Goal: Information Seeking & Learning: Learn about a topic

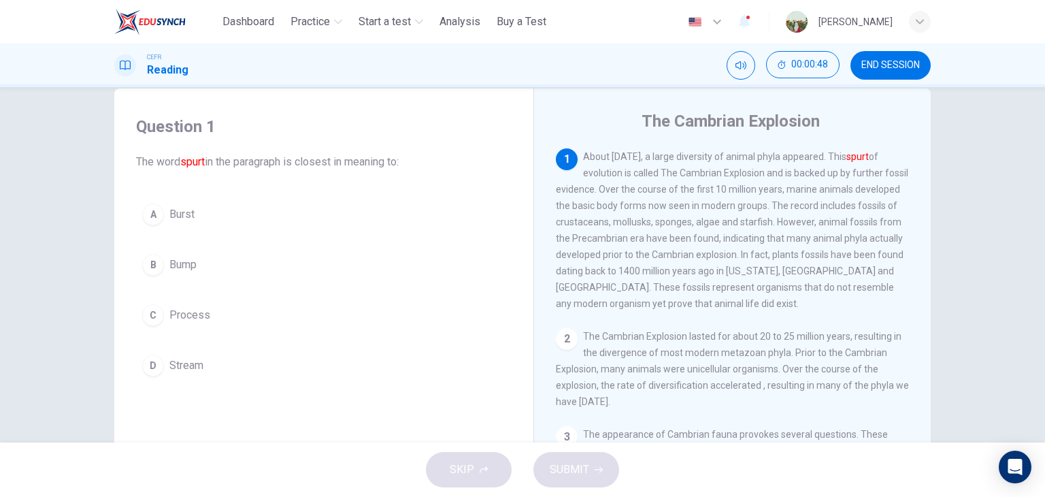
scroll to position [24, 0]
click at [250, 224] on button "A Burst" at bounding box center [323, 216] width 375 height 34
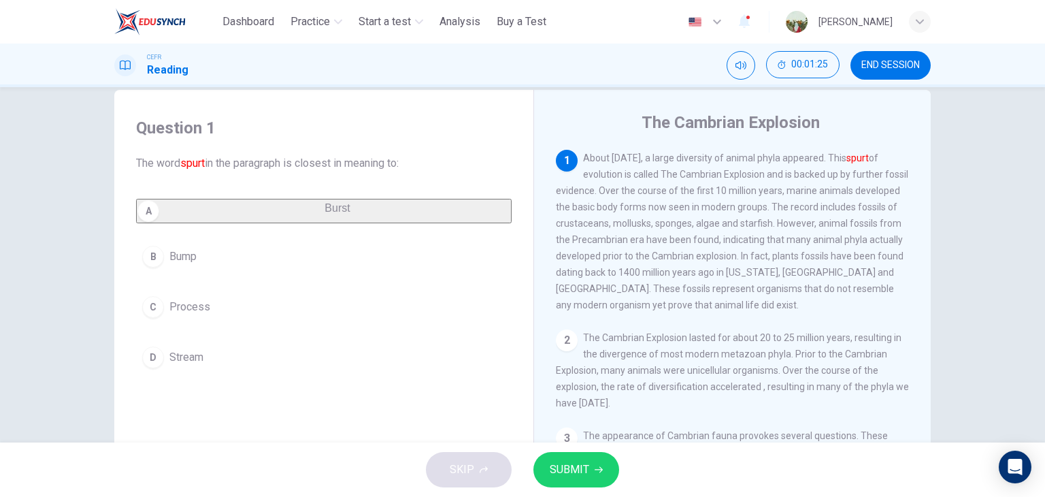
scroll to position [197, 0]
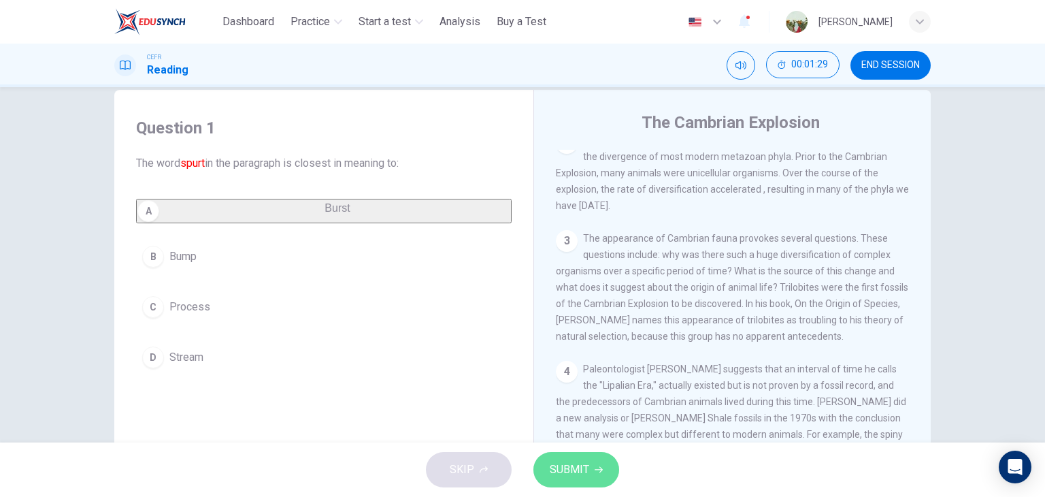
click at [584, 477] on span "SUBMIT" at bounding box center [569, 469] width 39 height 19
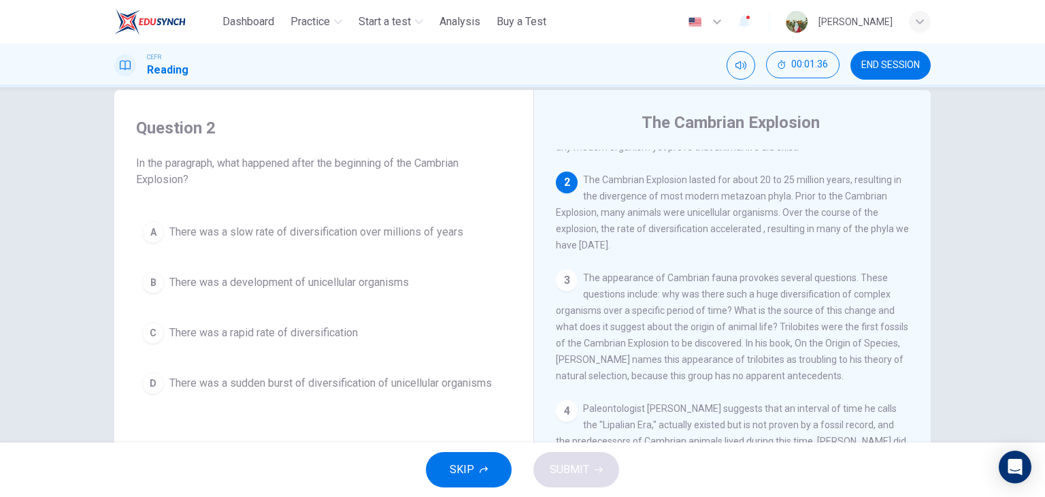
scroll to position [159, 0]
click at [269, 324] on span "There was a rapid rate of diversification" at bounding box center [263, 332] width 188 height 16
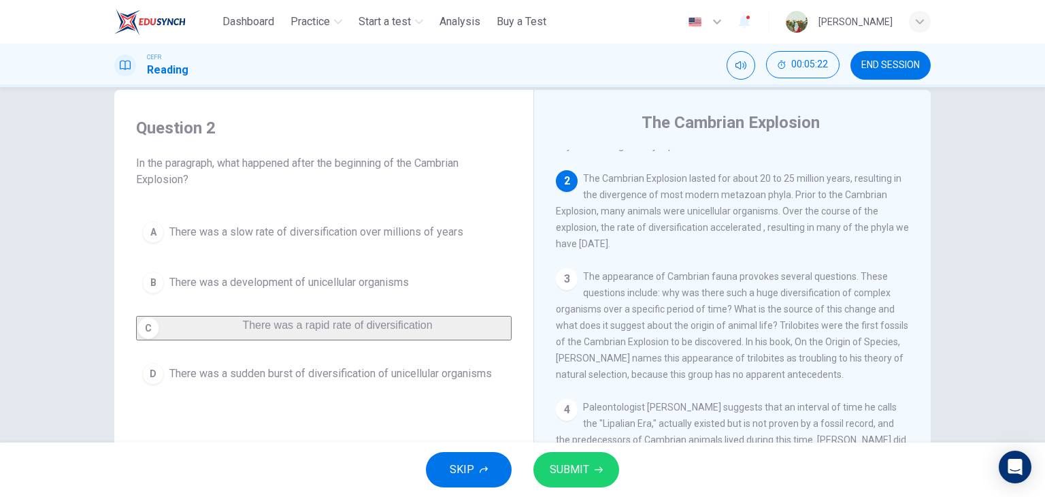
click at [577, 460] on span "SUBMIT" at bounding box center [569, 469] width 39 height 19
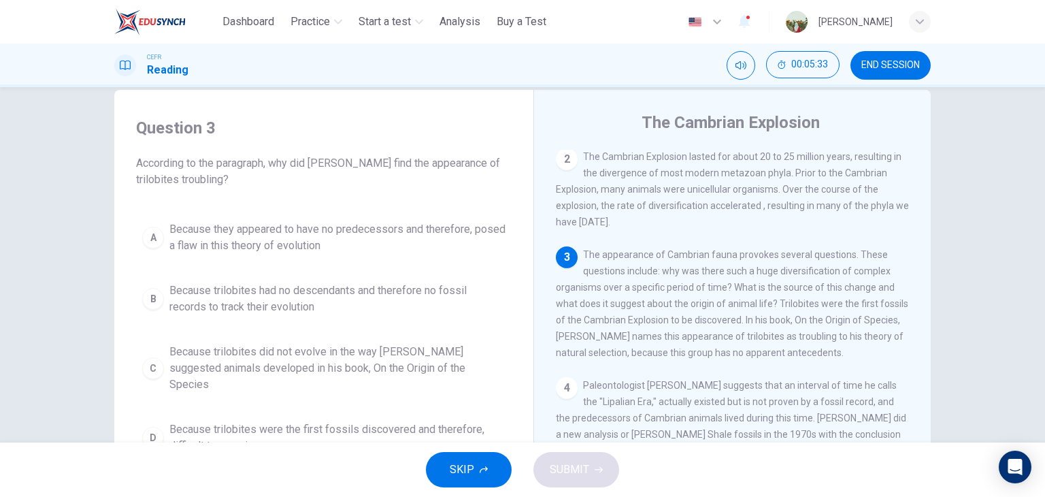
scroll to position [182, 0]
click at [809, 286] on div "3 The appearance of Cambrian fauna provokes several questions. These questions …" at bounding box center [733, 302] width 354 height 114
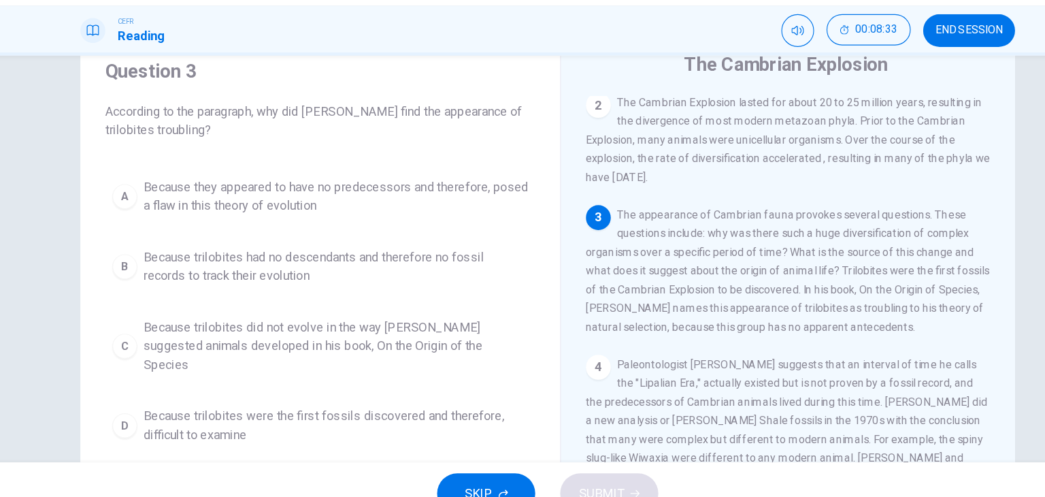
scroll to position [51, 0]
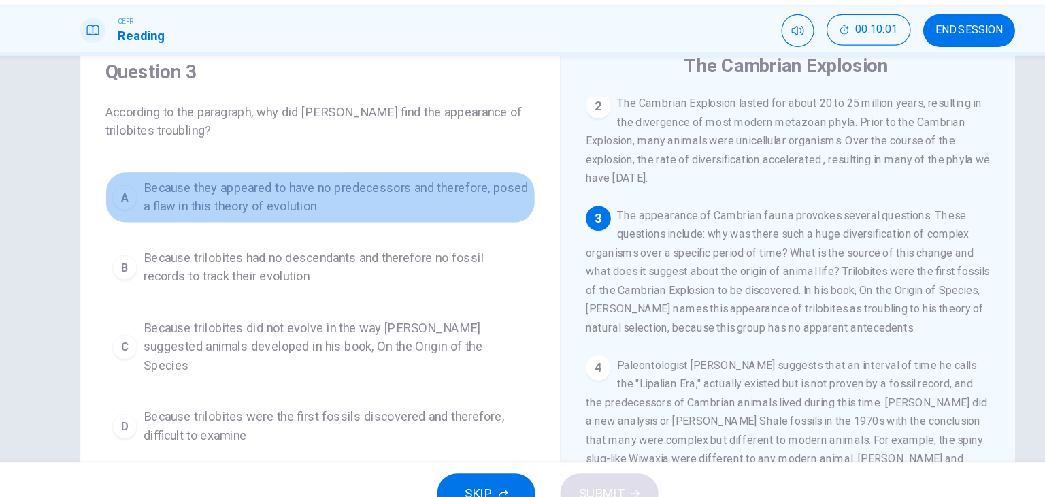
click at [246, 205] on span "Because they appeared to have no predecessors and therefore, posed a flaw in th…" at bounding box center [337, 211] width 336 height 33
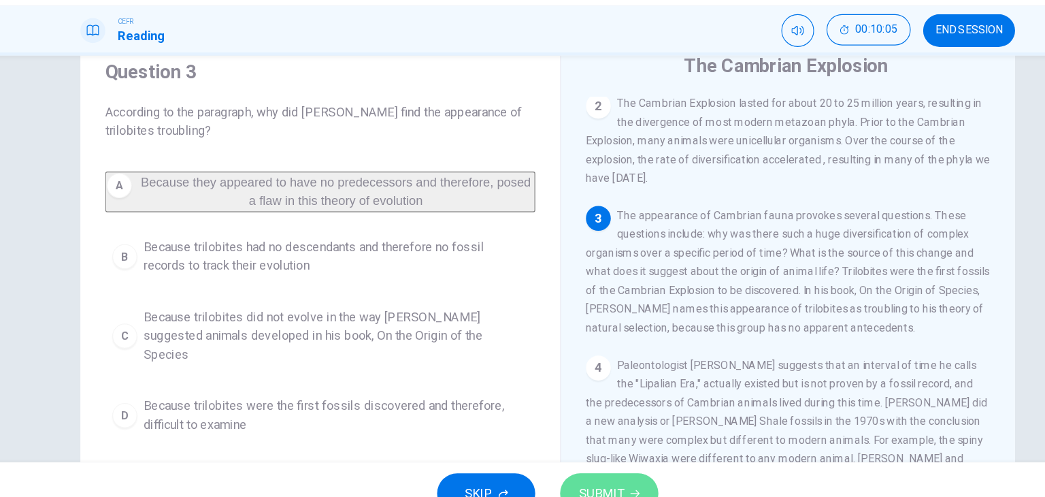
click at [554, 461] on span "SUBMIT" at bounding box center [569, 469] width 39 height 19
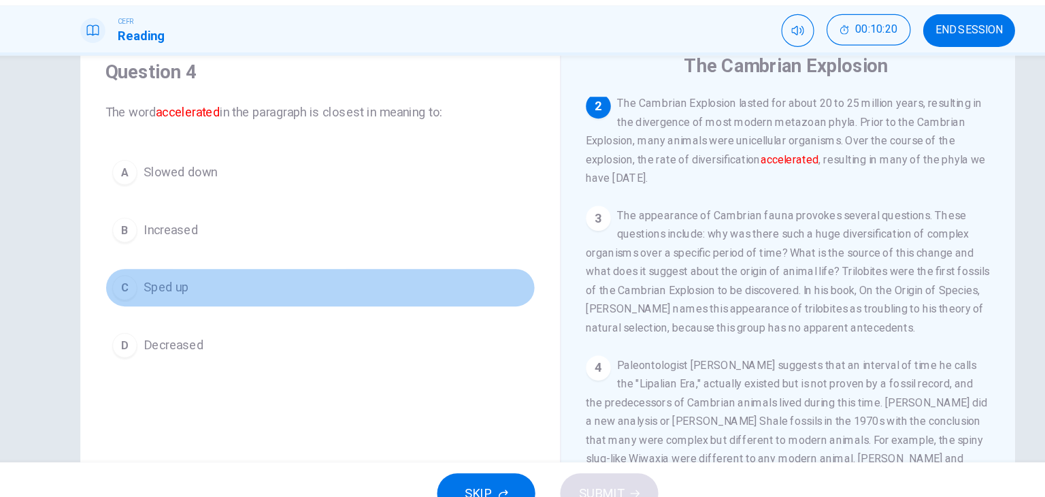
click at [187, 297] on span "Sped up" at bounding box center [188, 290] width 39 height 16
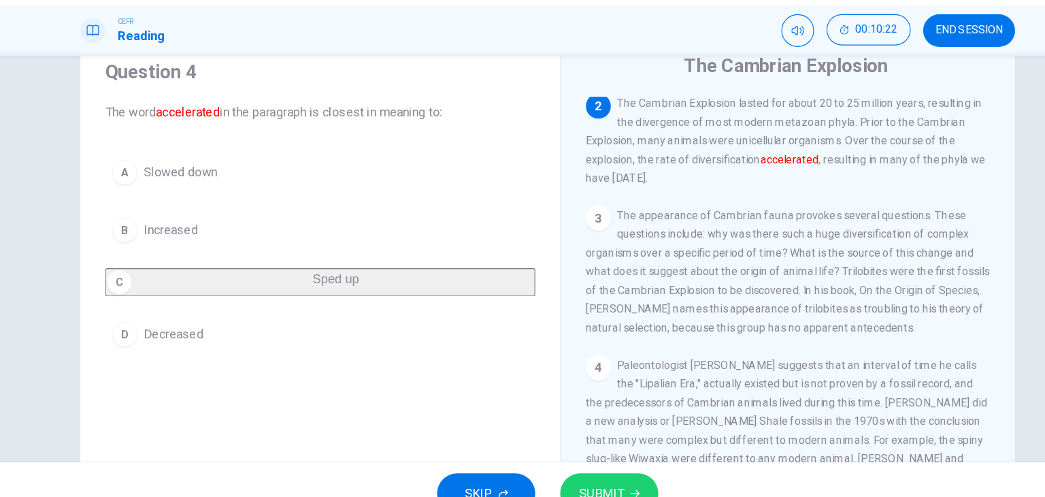
click at [556, 462] on span "SUBMIT" at bounding box center [569, 469] width 39 height 19
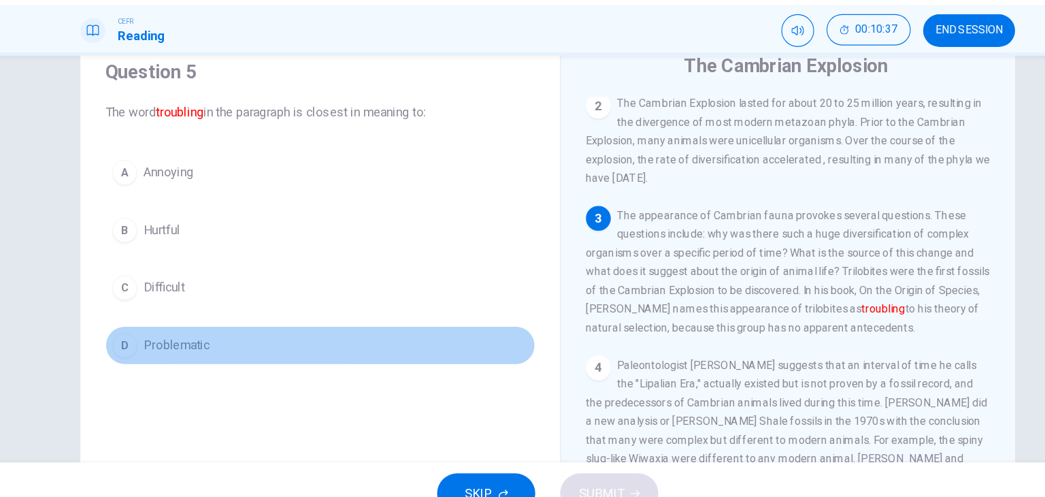
click at [194, 337] on span "Problematic" at bounding box center [198, 340] width 58 height 16
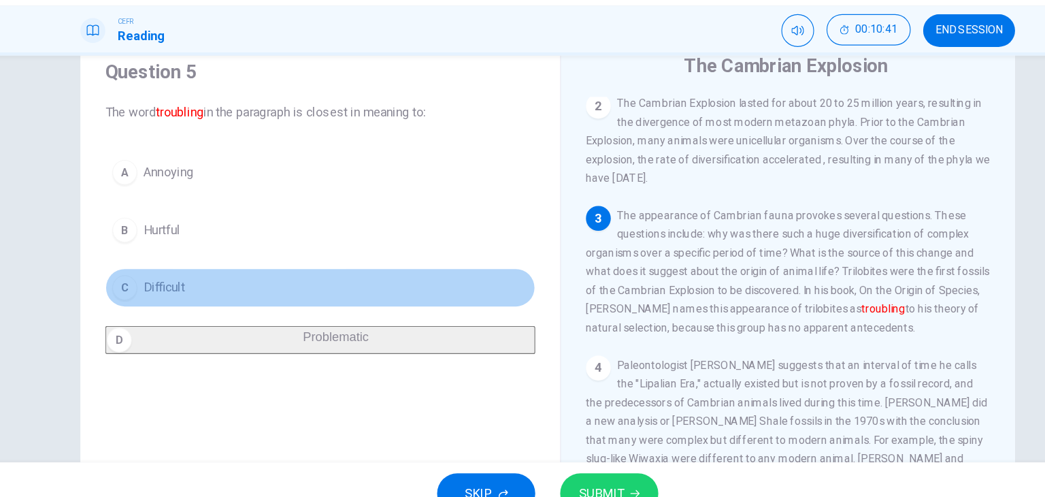
click at [190, 296] on span "Difficult" at bounding box center [187, 290] width 36 height 16
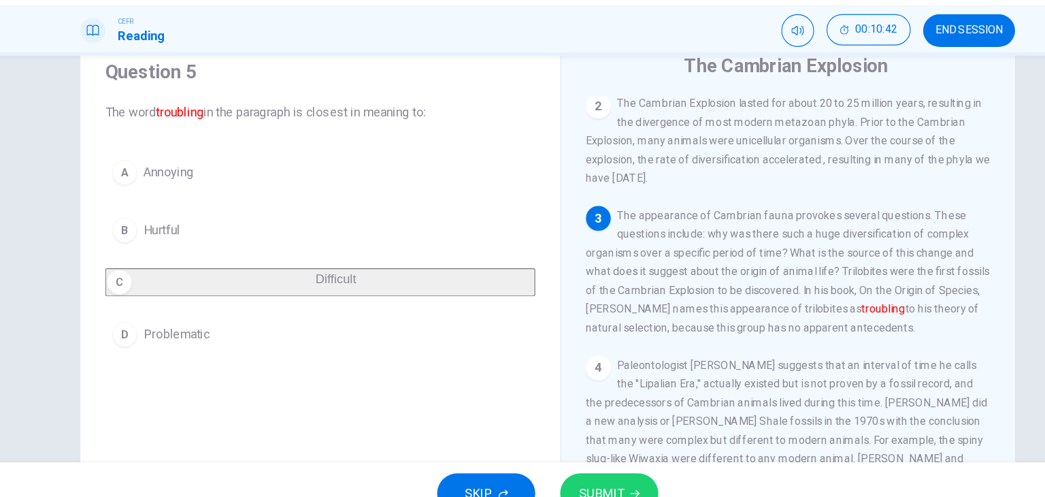
click at [198, 231] on span "Hurtful" at bounding box center [185, 239] width 32 height 16
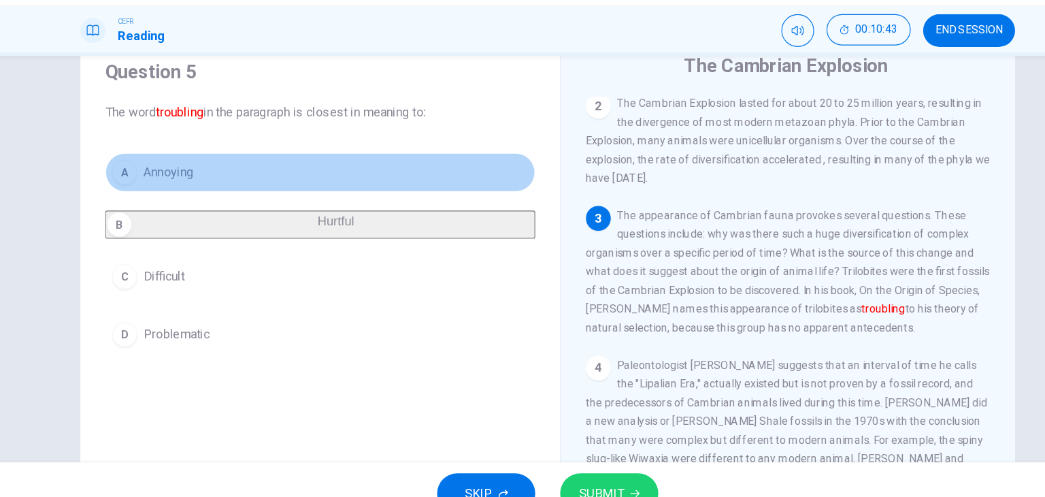
click at [204, 205] on button "A Annoying" at bounding box center [323, 189] width 375 height 34
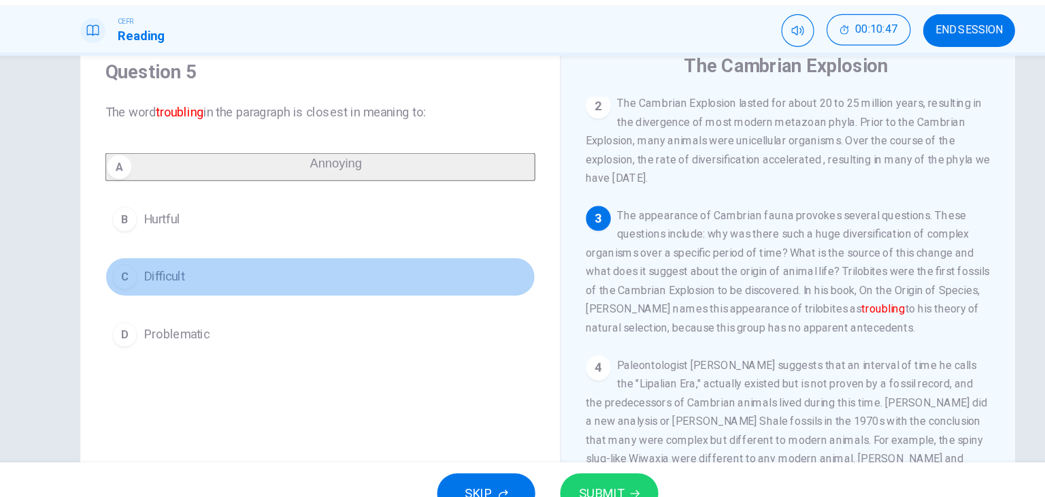
click at [200, 288] on span "Difficult" at bounding box center [187, 280] width 36 height 16
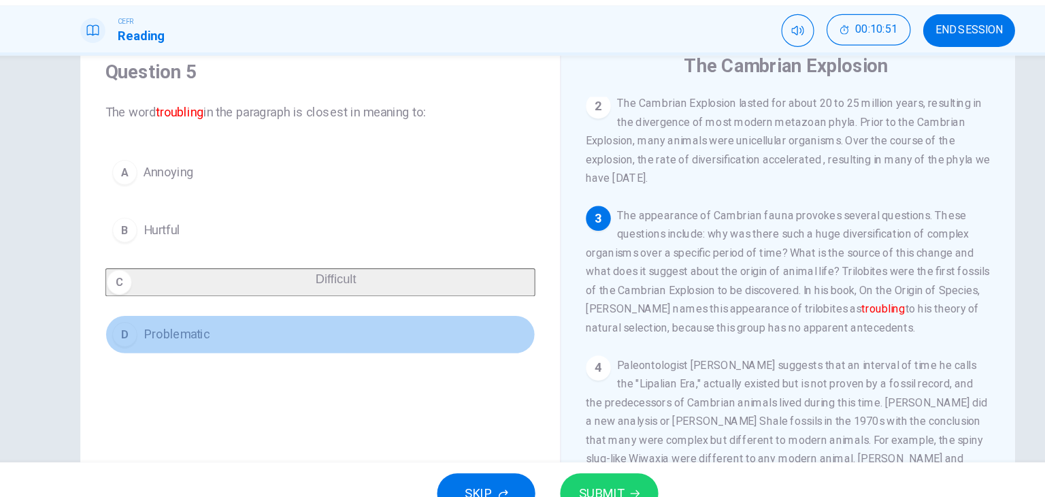
click at [220, 339] on span "Problematic" at bounding box center [198, 330] width 58 height 16
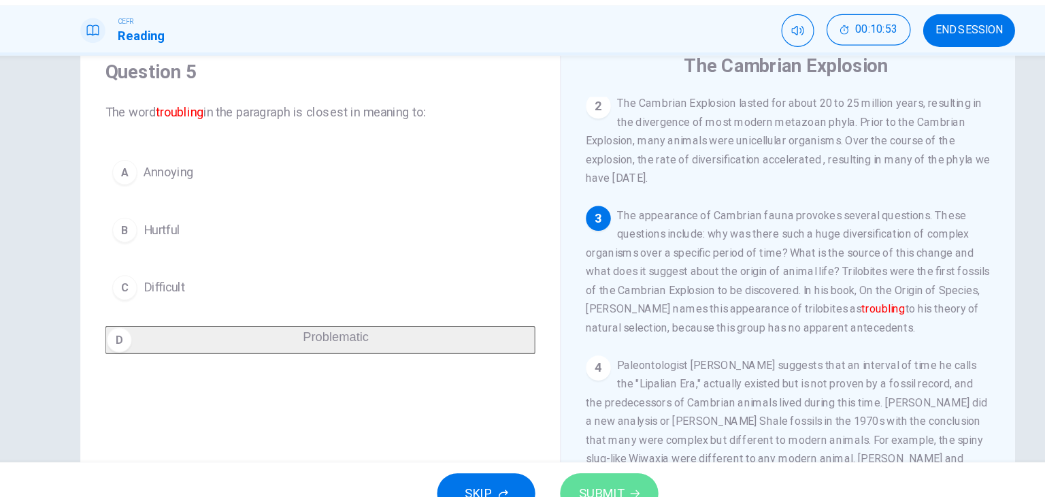
click at [571, 456] on button "SUBMIT" at bounding box center [576, 469] width 86 height 35
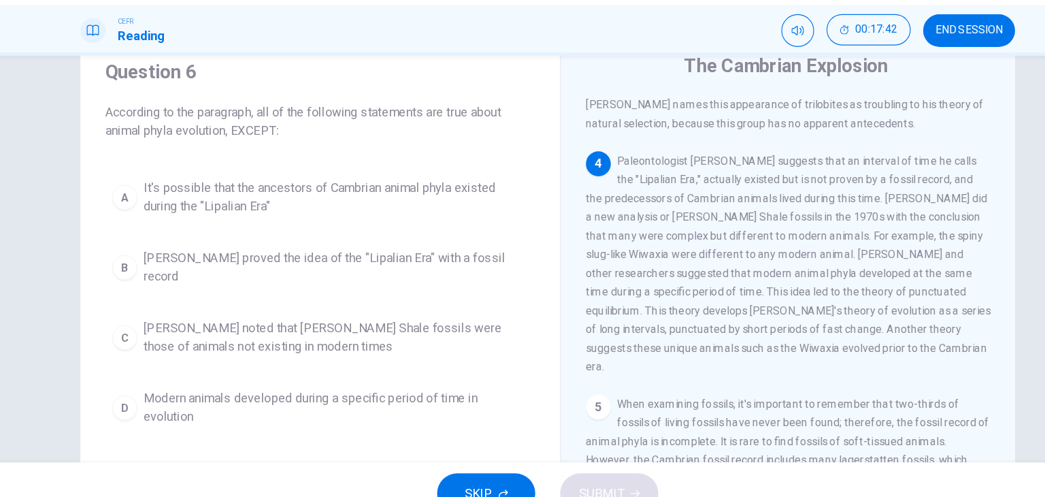
scroll to position [362, 0]
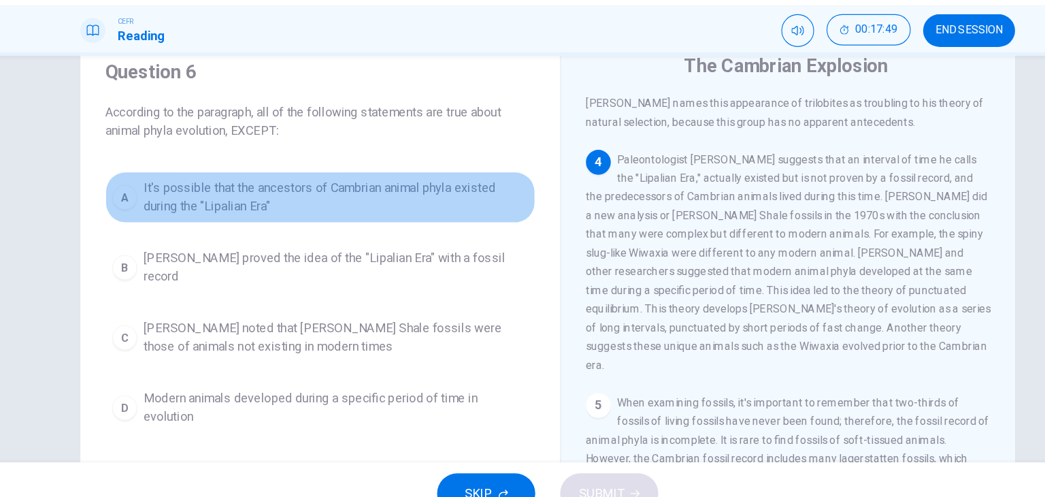
click at [334, 214] on span "It's possible that the ancestors of Cambrian animal phyla existed during the "L…" at bounding box center [337, 211] width 336 height 33
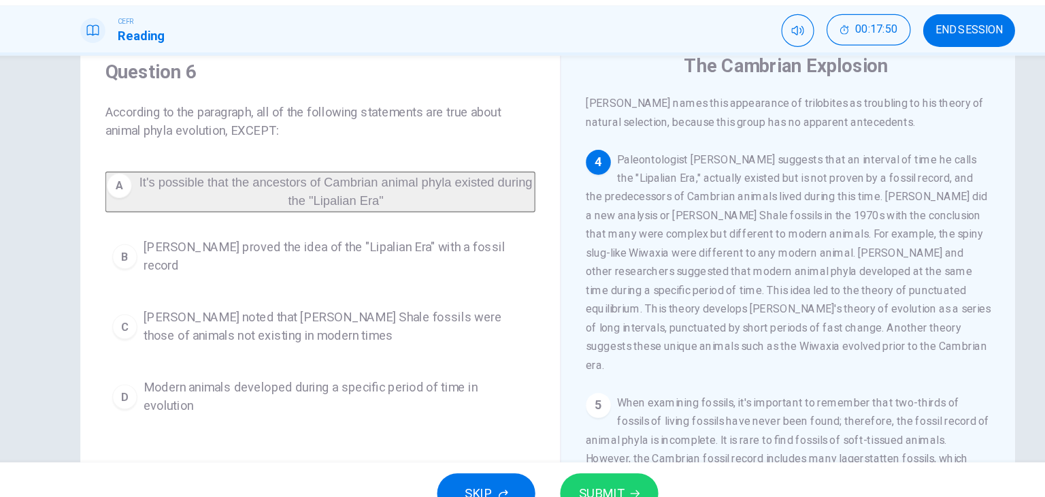
click at [341, 174] on div "Question 6 According to the paragraph, all of the following statements are true…" at bounding box center [323, 249] width 397 height 344
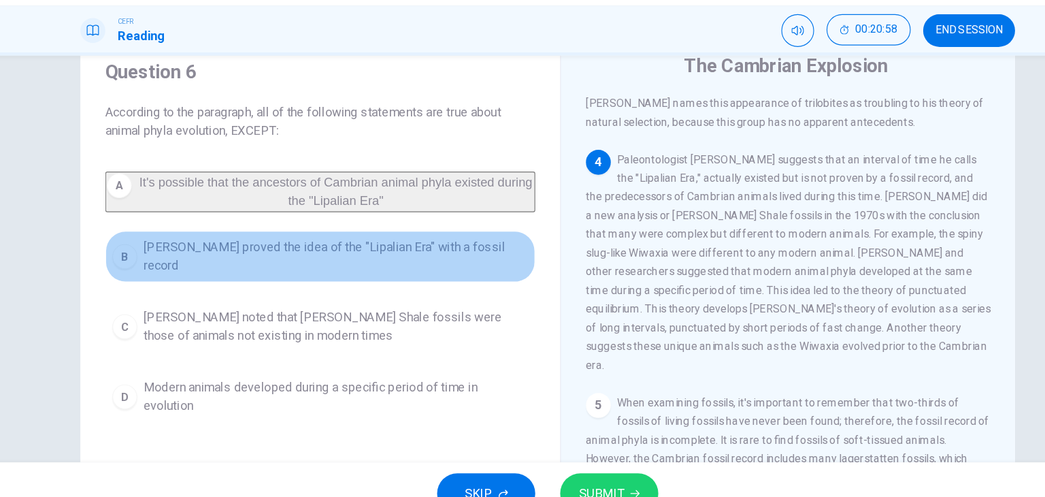
click at [439, 285] on button "B Charles Walcott proved the idea of the "Lipalian Era" with a fossil record" at bounding box center [323, 262] width 375 height 45
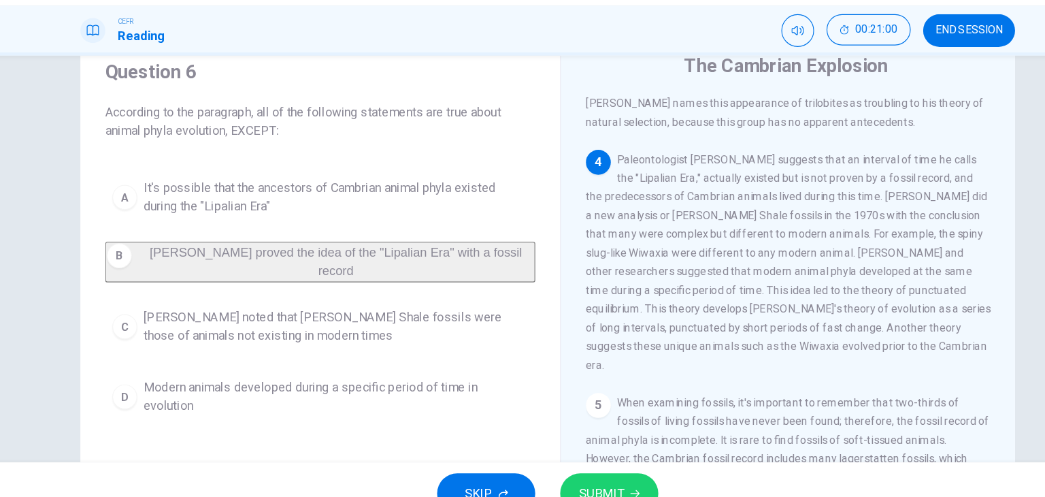
click at [554, 461] on span "SUBMIT" at bounding box center [569, 469] width 39 height 19
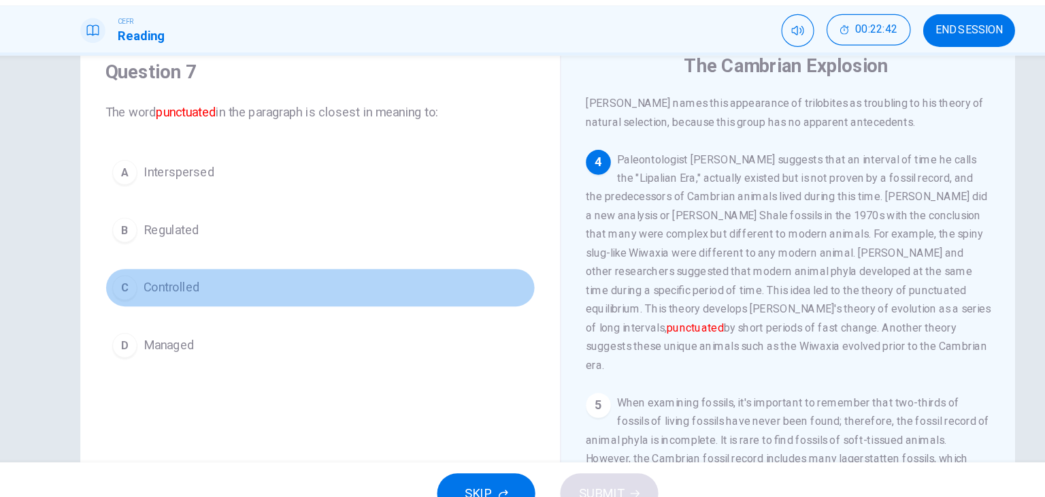
click at [181, 284] on span "Controlled" at bounding box center [193, 290] width 49 height 16
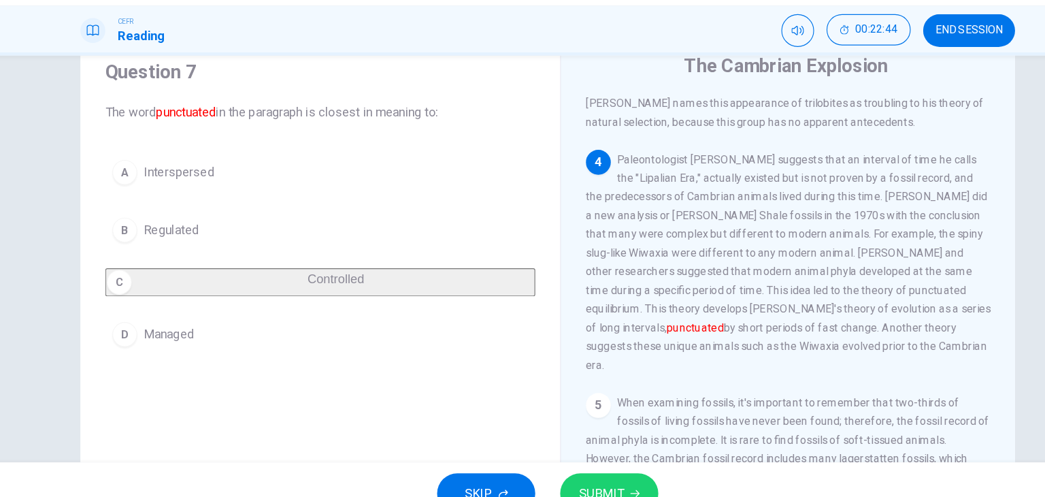
click at [561, 458] on button "SUBMIT" at bounding box center [576, 469] width 86 height 35
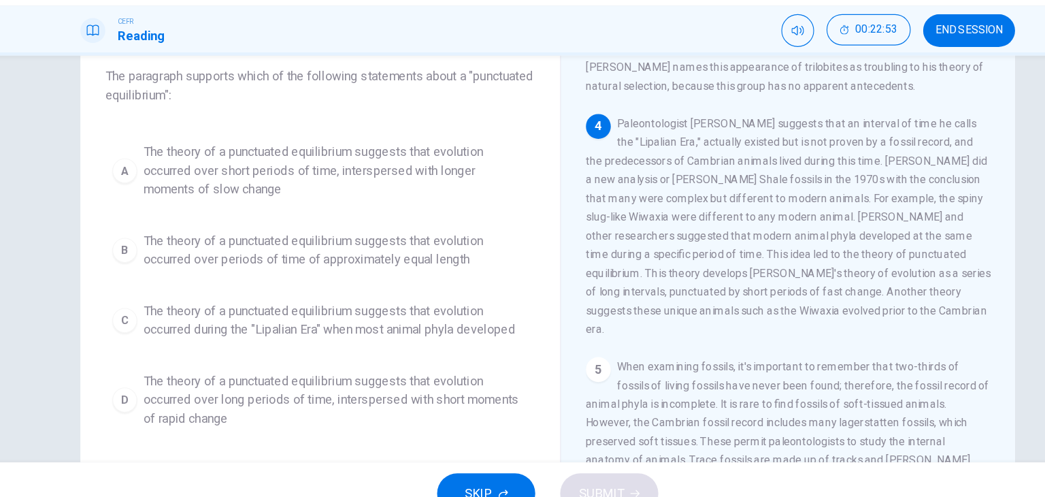
scroll to position [82, 0]
click at [175, 390] on span "The theory of a punctuated equilibrium suggests that evolution occurred over lo…" at bounding box center [337, 388] width 336 height 49
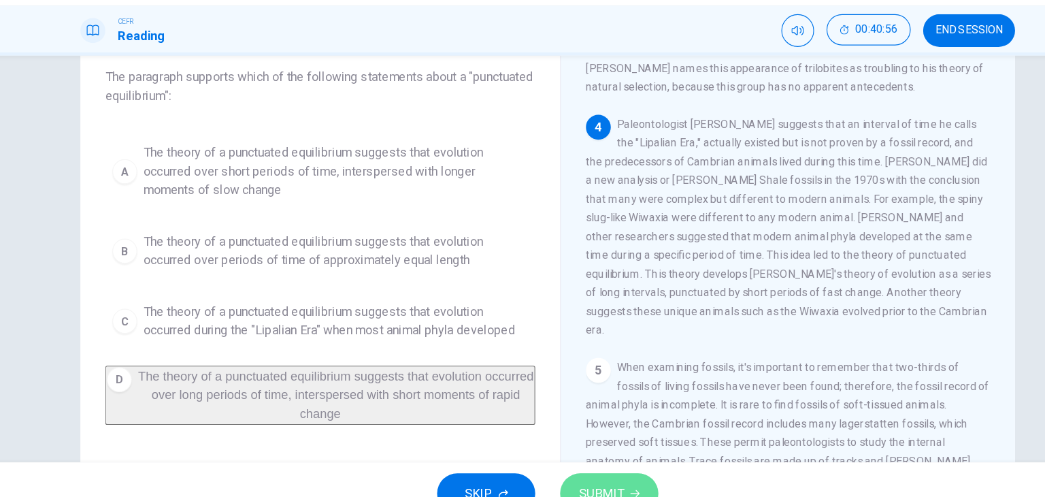
click at [547, 460] on button "SUBMIT" at bounding box center [576, 469] width 86 height 35
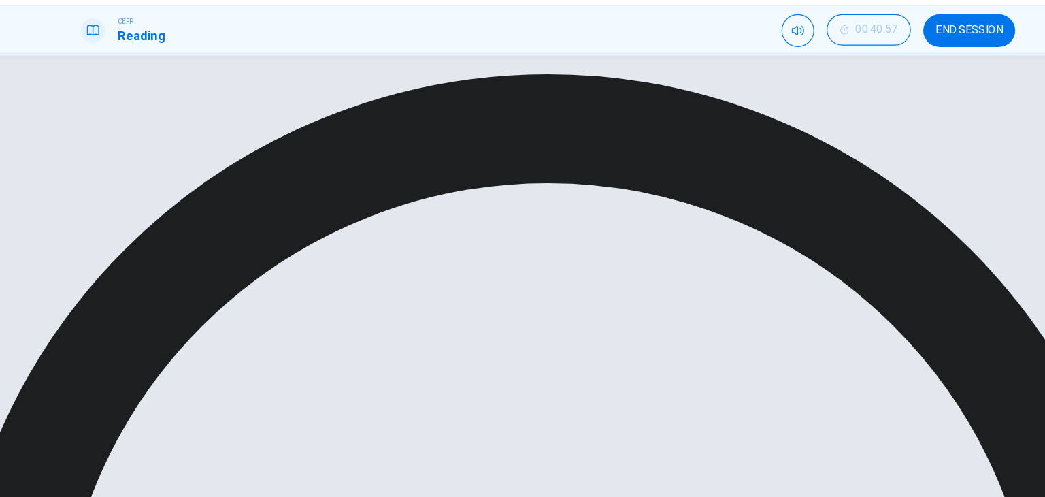
scroll to position [0, 0]
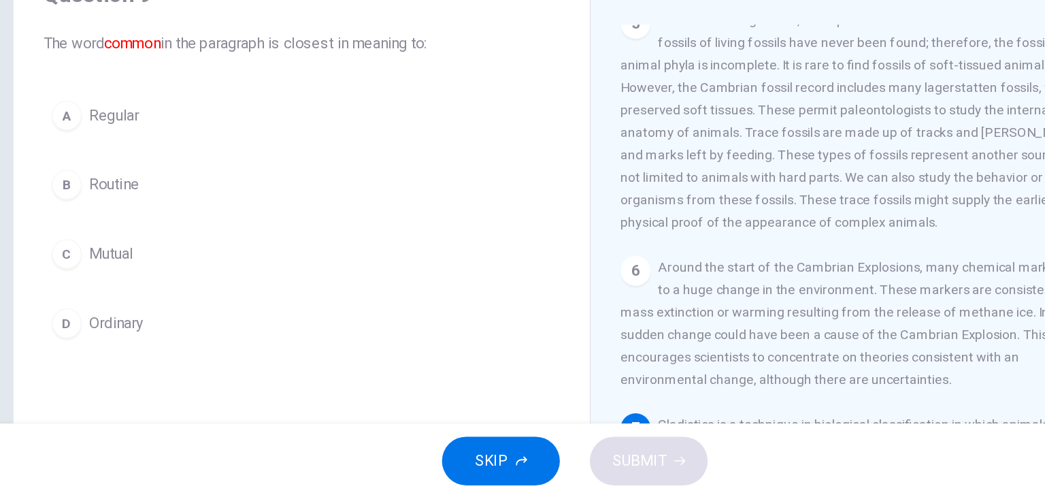
scroll to position [20, 0]
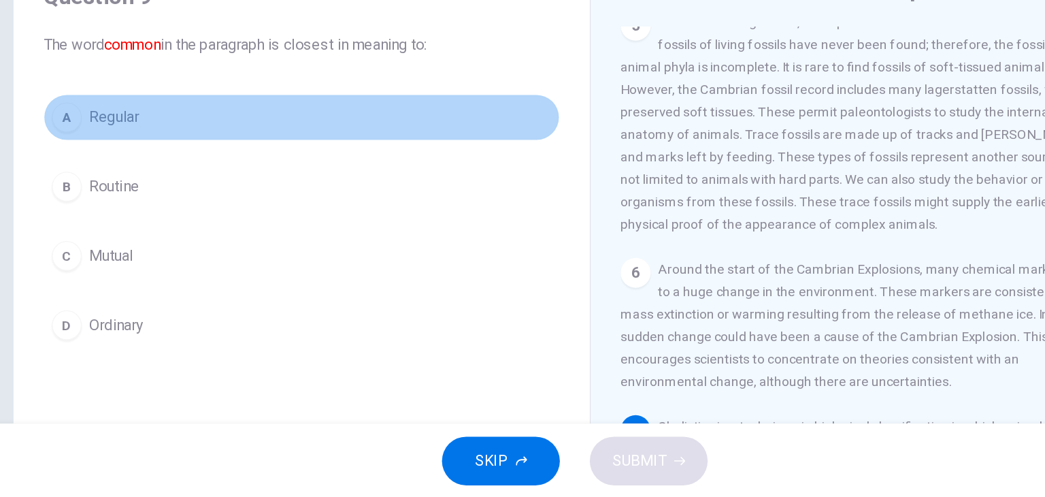
click at [194, 222] on span "Regular" at bounding box center [187, 220] width 36 height 16
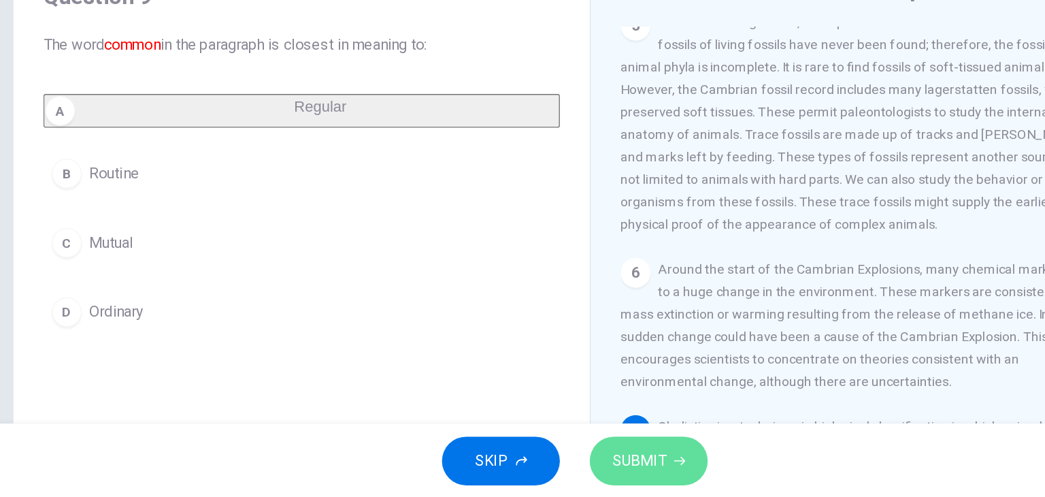
click at [558, 477] on span "SUBMIT" at bounding box center [569, 469] width 39 height 19
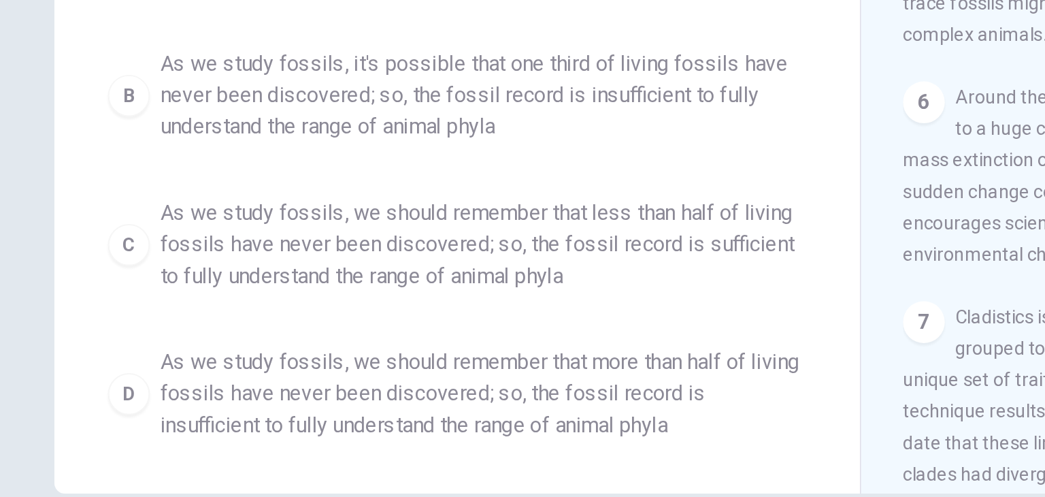
scroll to position [0, 0]
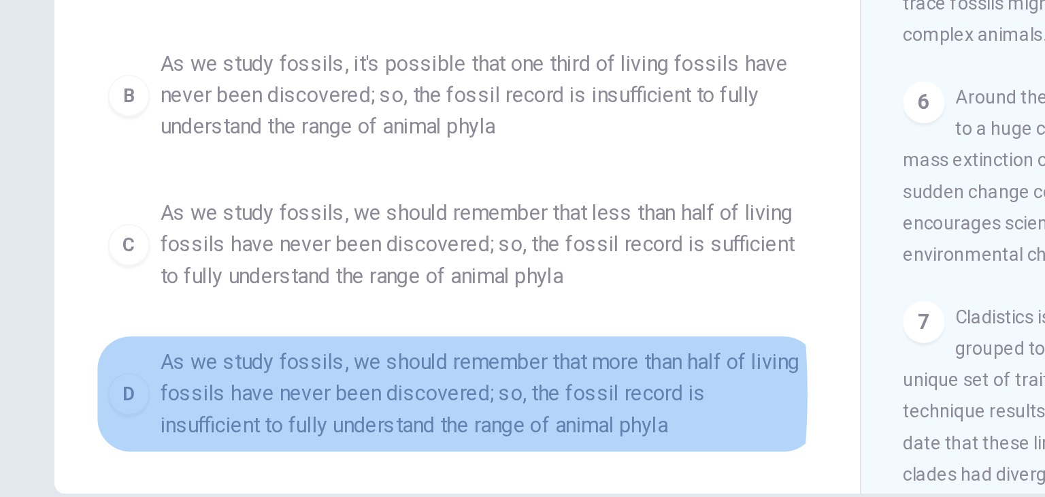
click at [149, 360] on div "D" at bounding box center [153, 363] width 22 height 22
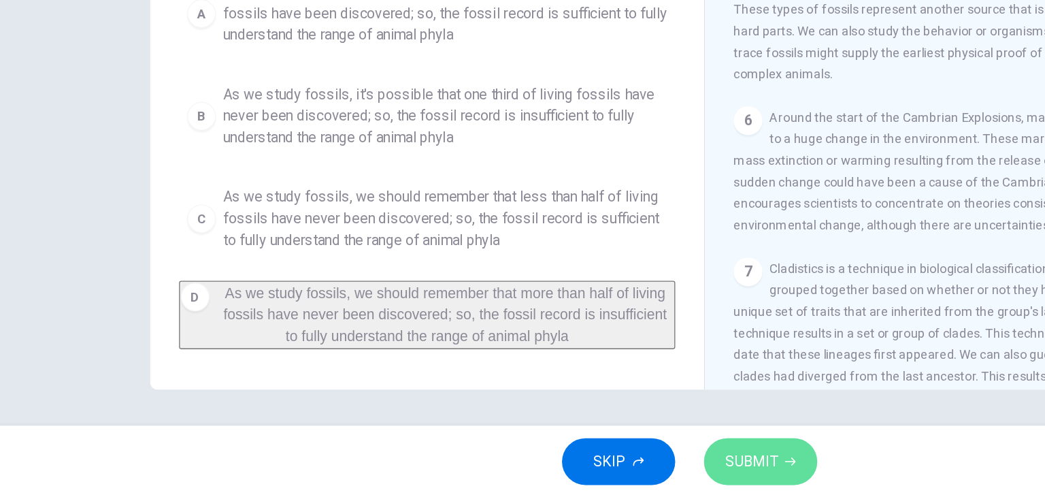
click at [574, 454] on button "SUBMIT" at bounding box center [576, 469] width 86 height 35
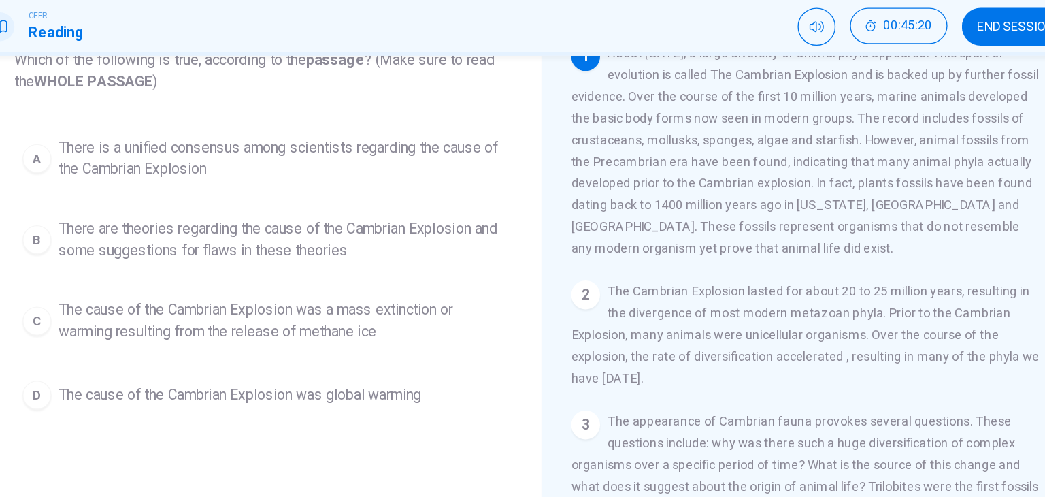
scroll to position [99, 0]
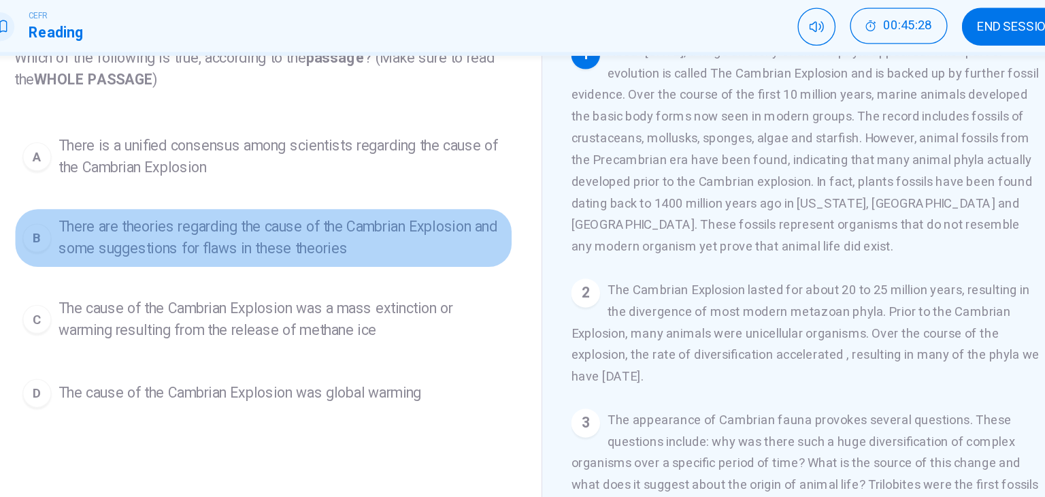
click at [394, 224] on span "There are theories regarding the cause of the Cambrian Explosion and some sugge…" at bounding box center [337, 224] width 336 height 33
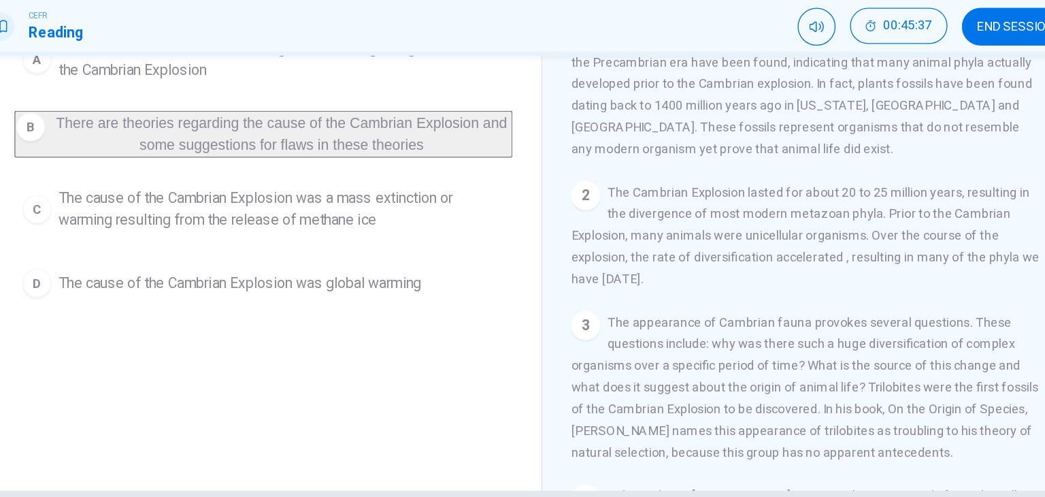
scroll to position [171, 0]
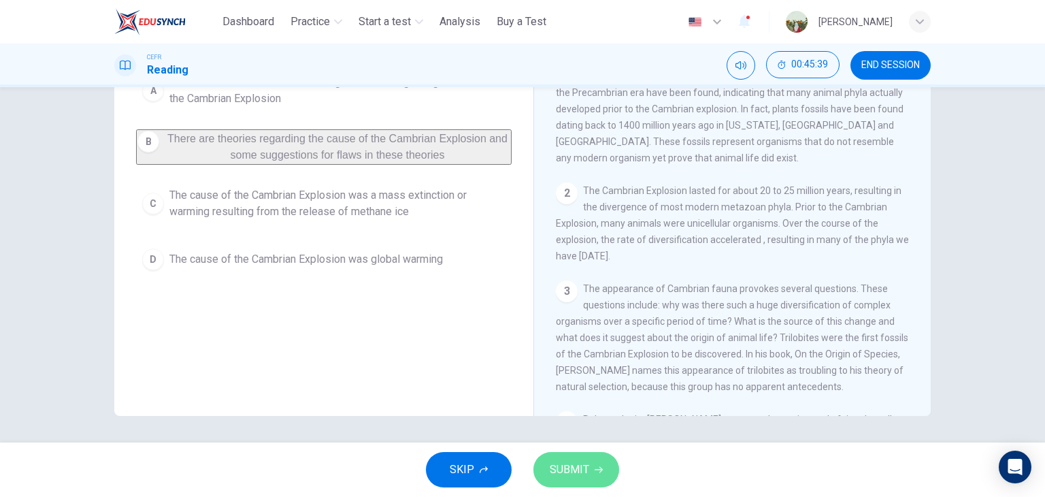
click at [580, 479] on button "SUBMIT" at bounding box center [576, 469] width 86 height 35
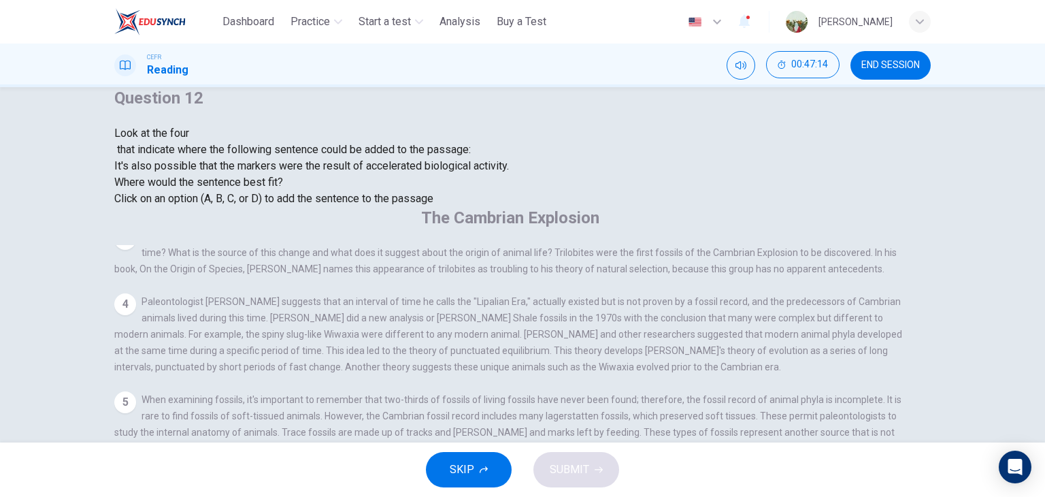
scroll to position [92, 0]
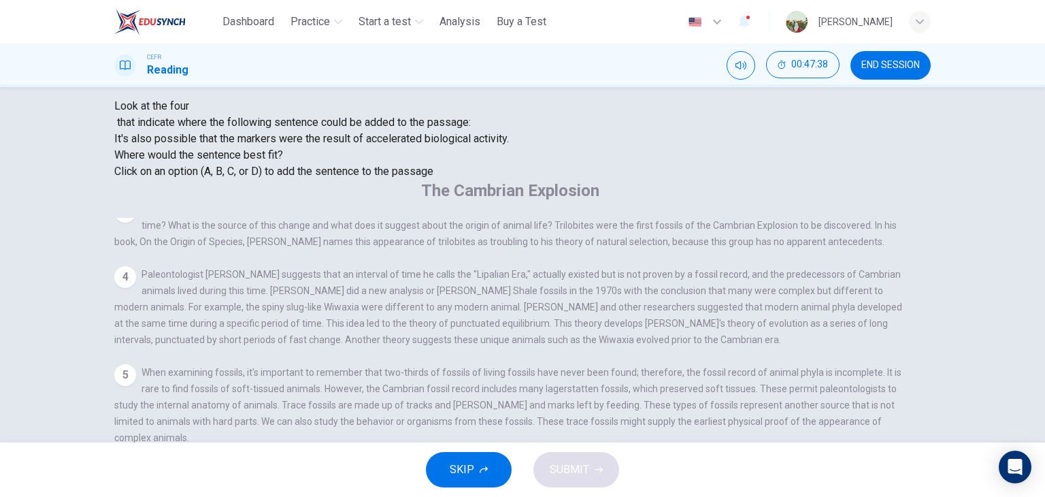
click at [591, 484] on button "SUBMIT" at bounding box center [576, 469] width 86 height 35
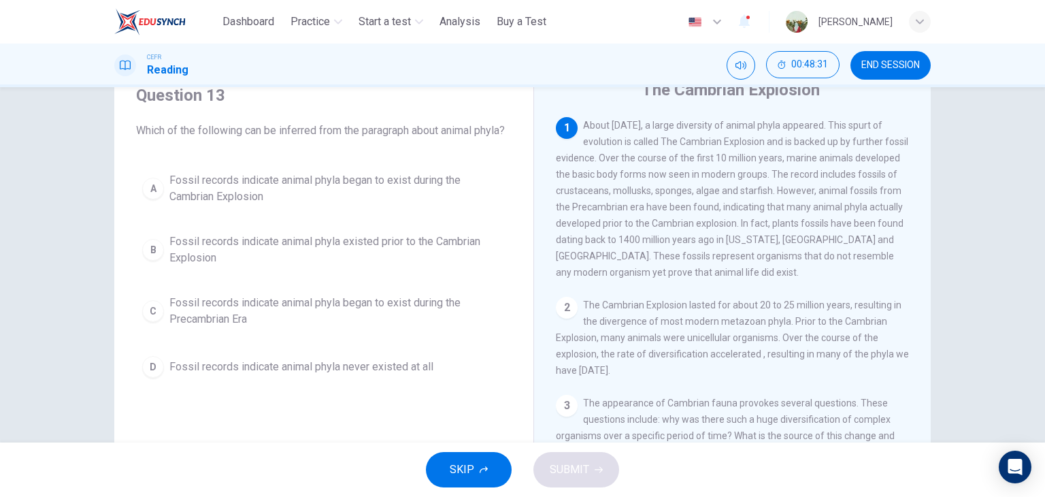
scroll to position [61, 0]
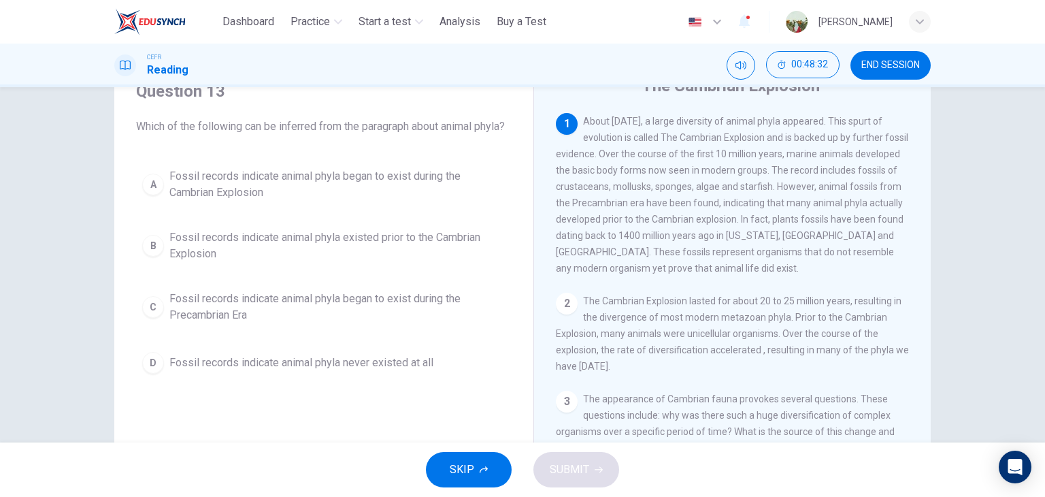
click at [392, 194] on span "Fossil records indicate animal phyla began to exist during the Cambrian Explosi…" at bounding box center [337, 184] width 336 height 33
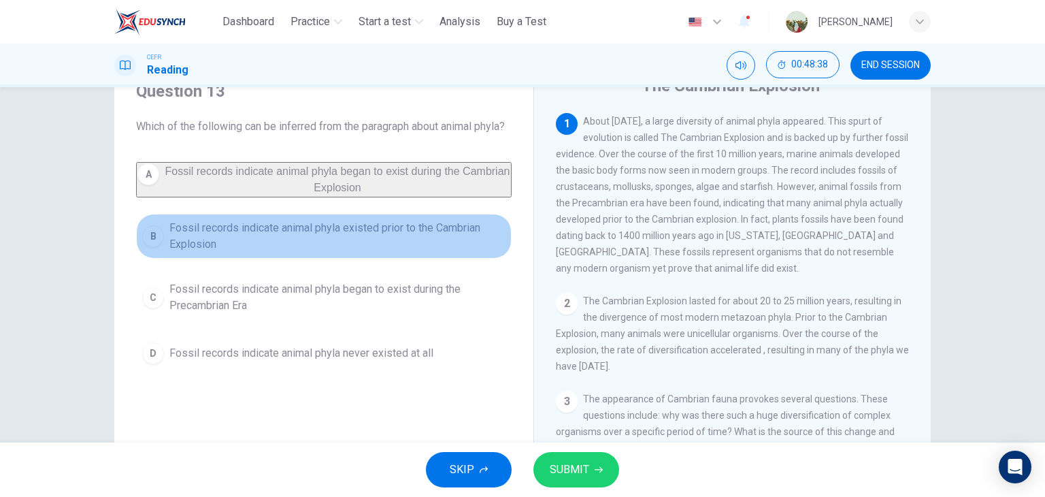
click at [375, 252] on span "Fossil records indicate animal phyla existed prior to the Cambrian Explosion" at bounding box center [337, 236] width 336 height 33
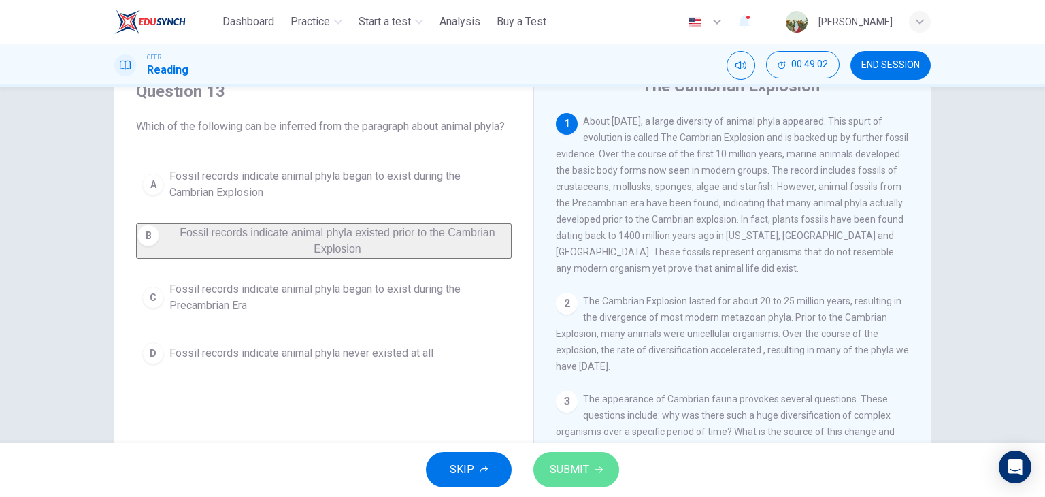
click at [577, 484] on button "SUBMIT" at bounding box center [576, 469] width 86 height 35
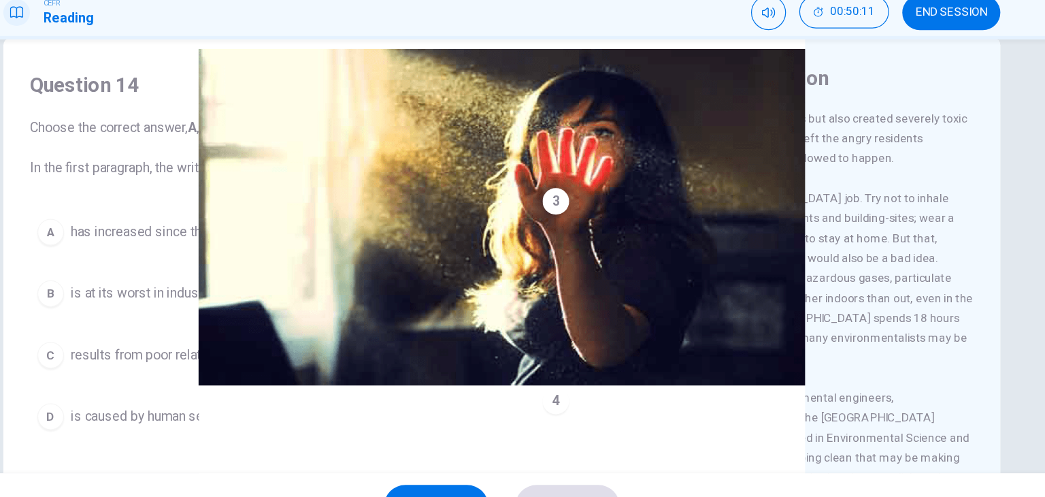
scroll to position [29, 0]
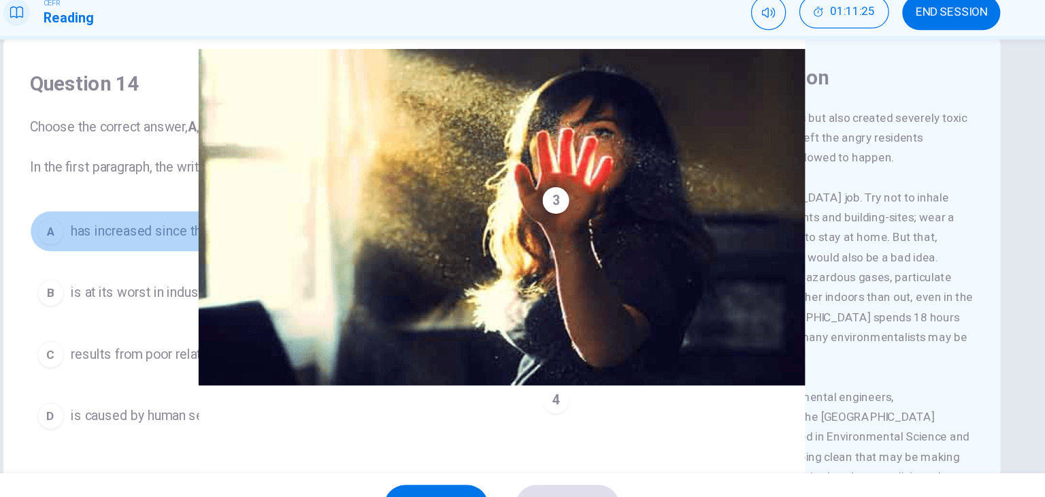
click at [197, 244] on span "has increased since the eighties." at bounding box center [247, 244] width 156 height 16
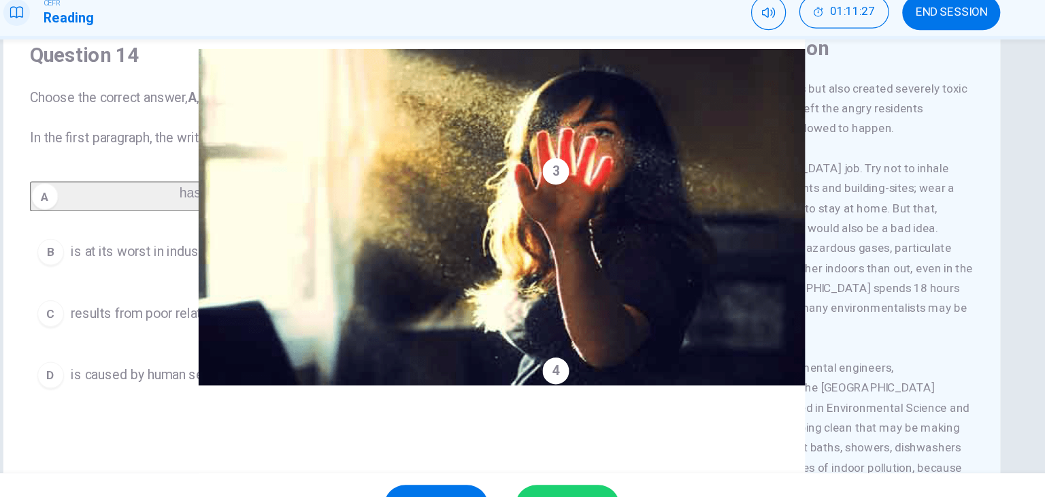
scroll to position [67, 0]
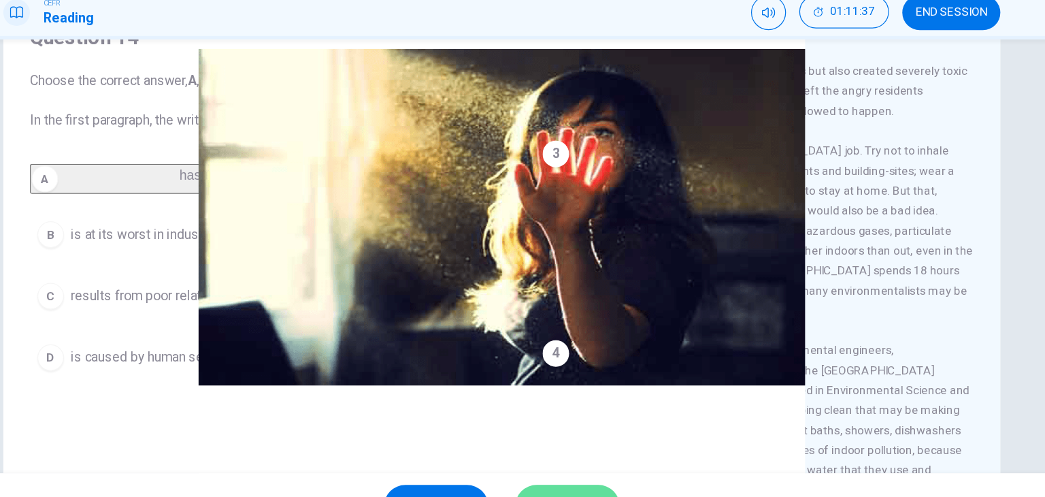
click at [582, 454] on button "SUBMIT" at bounding box center [576, 469] width 86 height 35
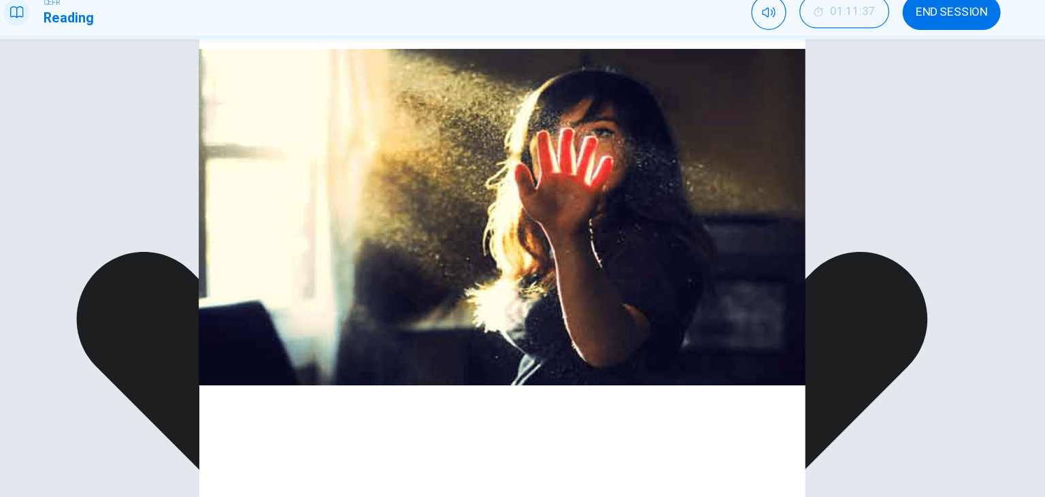
scroll to position [341, 0]
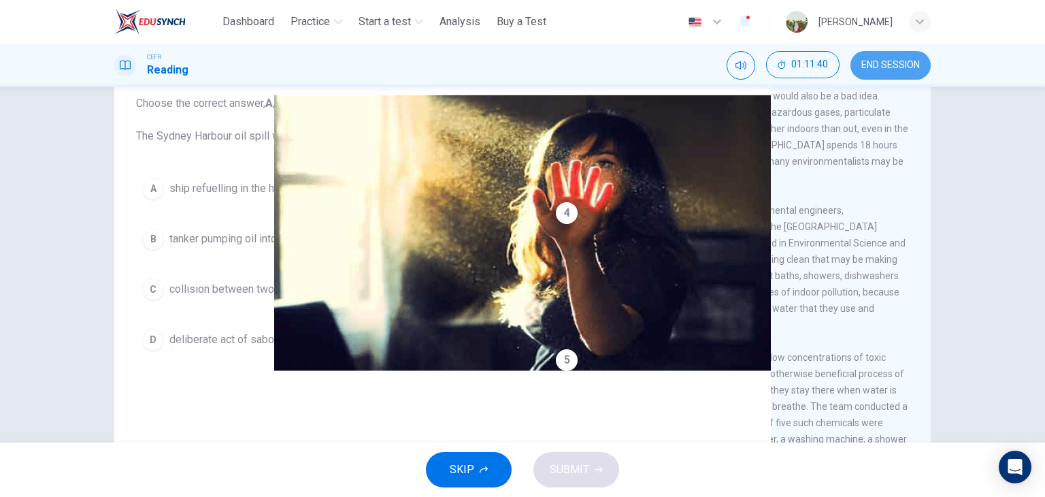
click at [881, 67] on span "END SESSION" at bounding box center [890, 65] width 58 height 11
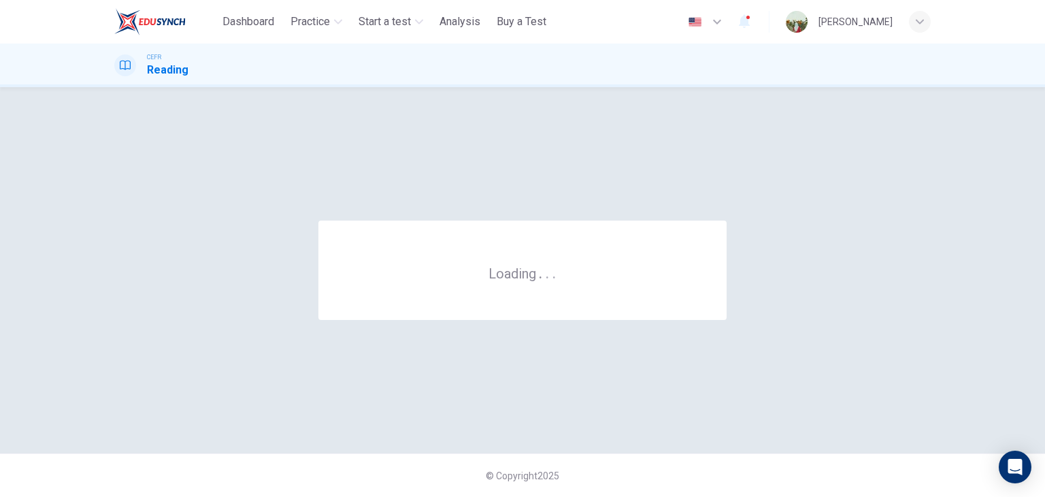
scroll to position [0, 0]
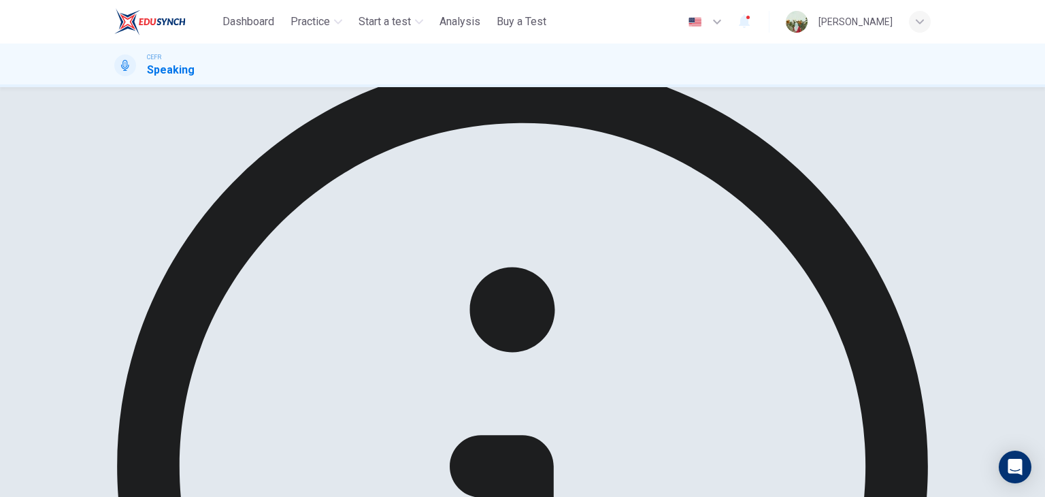
scroll to position [13, 0]
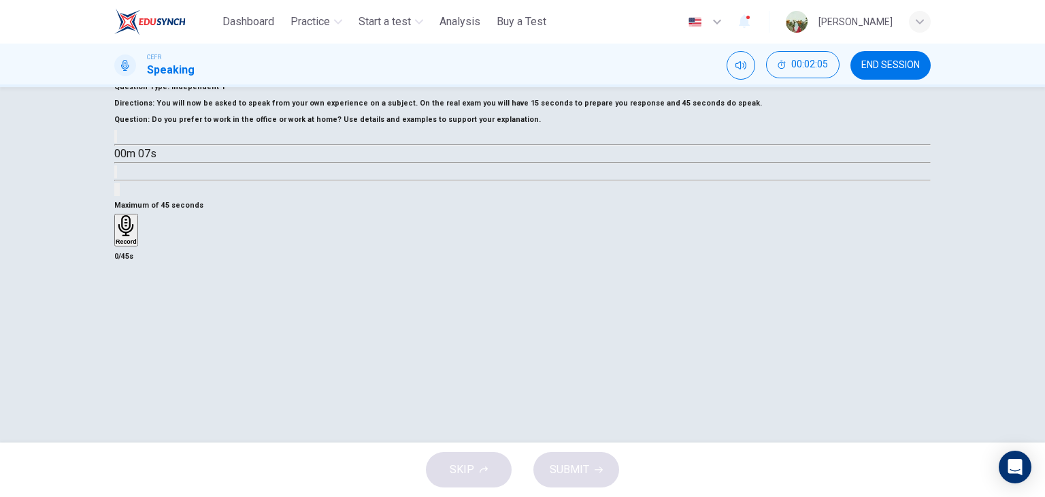
scroll to position [172, 0]
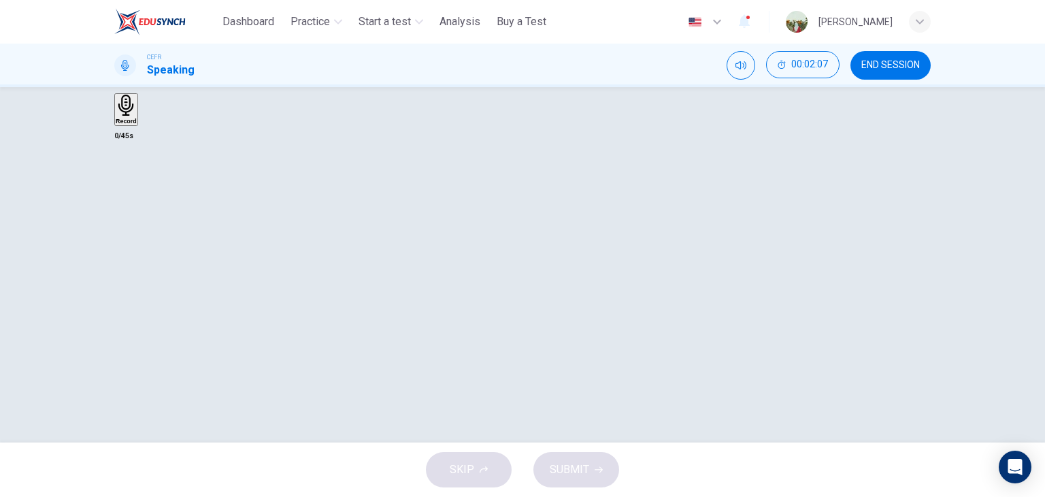
click at [137, 124] on div "Record" at bounding box center [126, 110] width 21 height 30
click at [129, 220] on icon "button" at bounding box center [123, 214] width 14 height 14
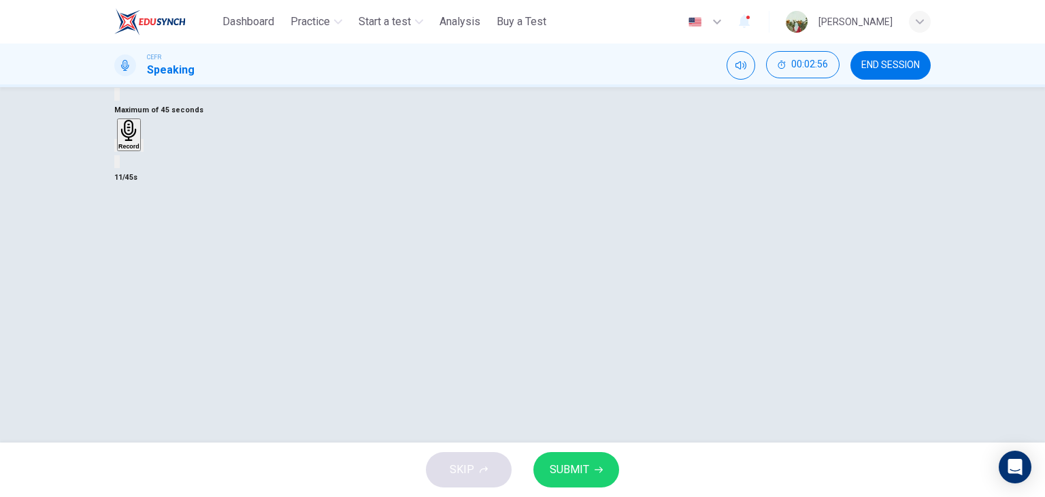
click at [142, 148] on icon "button" at bounding box center [142, 148] width 0 height 0
click at [116, 148] on icon "button" at bounding box center [116, 148] width 0 height 0
click at [673, 169] on div "Maximum of 45 seconds Record 0/45s" at bounding box center [522, 135] width 816 height 67
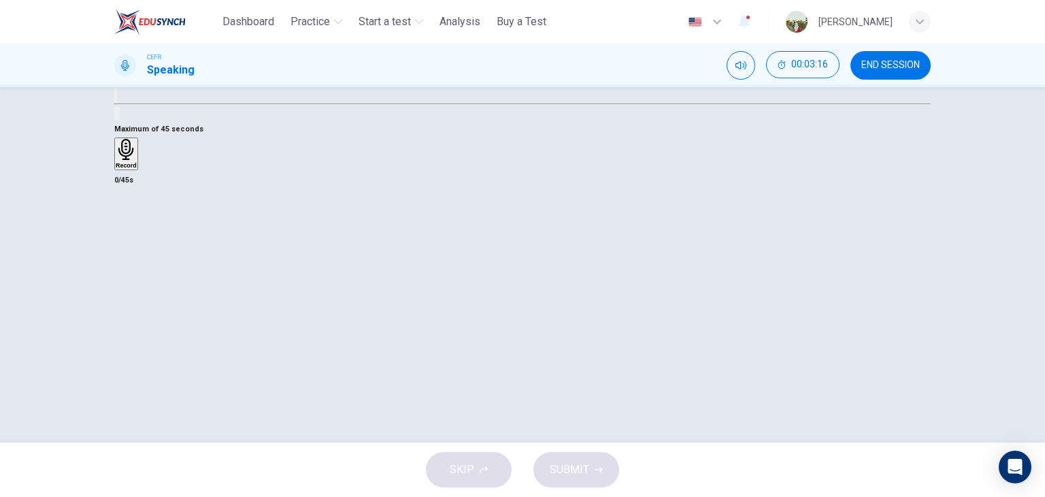
scroll to position [141, 0]
click at [137, 156] on div "Record" at bounding box center [126, 141] width 21 height 30
click at [129, 235] on div "Stop" at bounding box center [123, 181] width 14 height 110
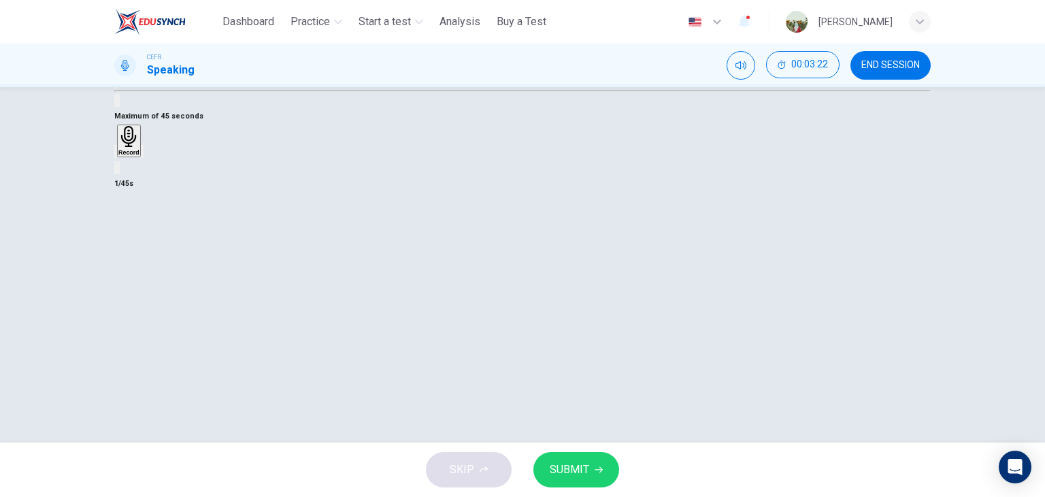
click at [116, 154] on icon "button" at bounding box center [116, 154] width 0 height 0
click at [137, 156] on div "Record" at bounding box center [126, 141] width 21 height 30
click at [129, 235] on div "Stop" at bounding box center [123, 181] width 14 height 110
click at [142, 154] on icon "button" at bounding box center [142, 154] width 0 height 0
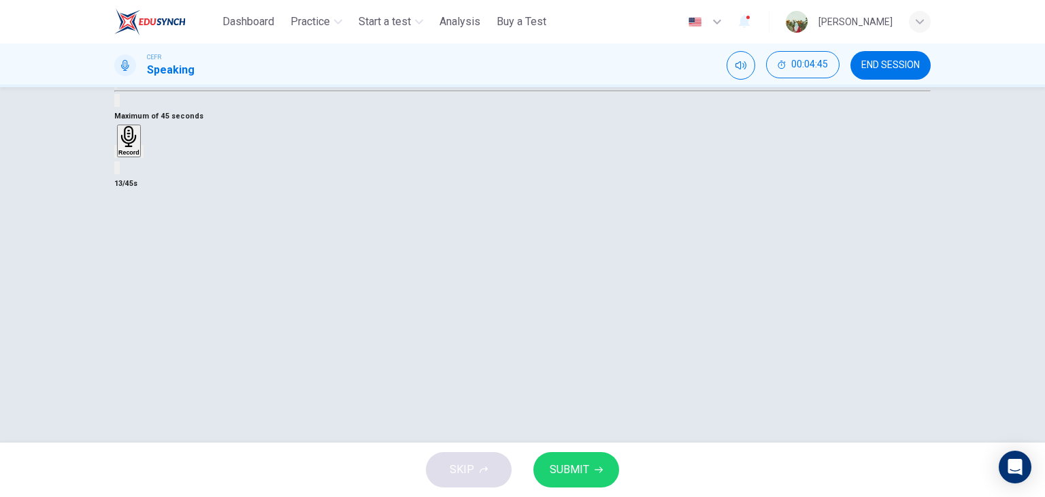
click at [131, 67] on icon "button" at bounding box center [124, 58] width 14 height 16
click at [130, 65] on icon "button" at bounding box center [124, 58] width 12 height 12
click at [131, 67] on icon "button" at bounding box center [124, 58] width 14 height 16
click at [130, 65] on icon "button" at bounding box center [124, 58] width 12 height 12
click at [116, 154] on icon "button" at bounding box center [116, 154] width 0 height 0
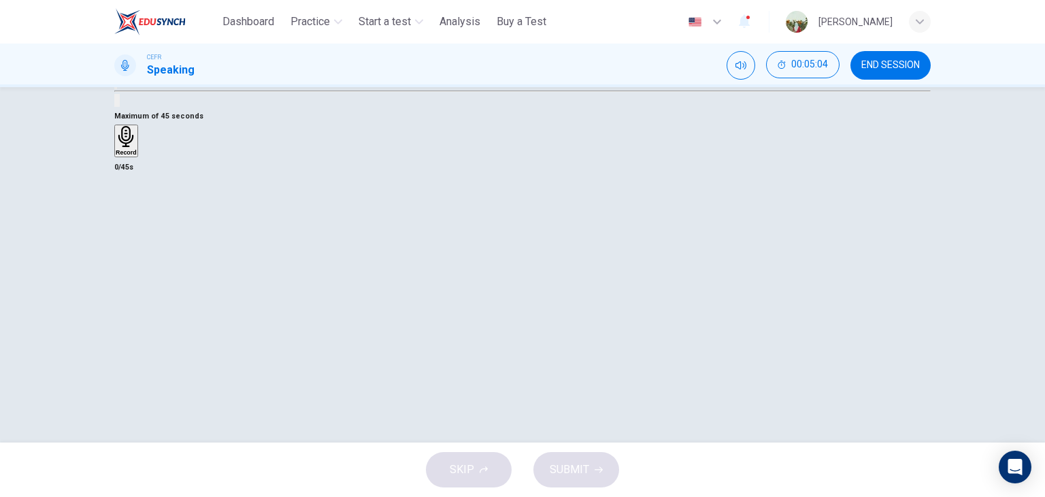
click at [137, 156] on h6 "Record" at bounding box center [126, 152] width 21 height 7
click at [129, 235] on h6 "Stop" at bounding box center [123, 232] width 14 height 7
click at [142, 154] on icon "button" at bounding box center [142, 154] width 0 height 0
click at [550, 479] on button "SUBMIT" at bounding box center [576, 469] width 86 height 35
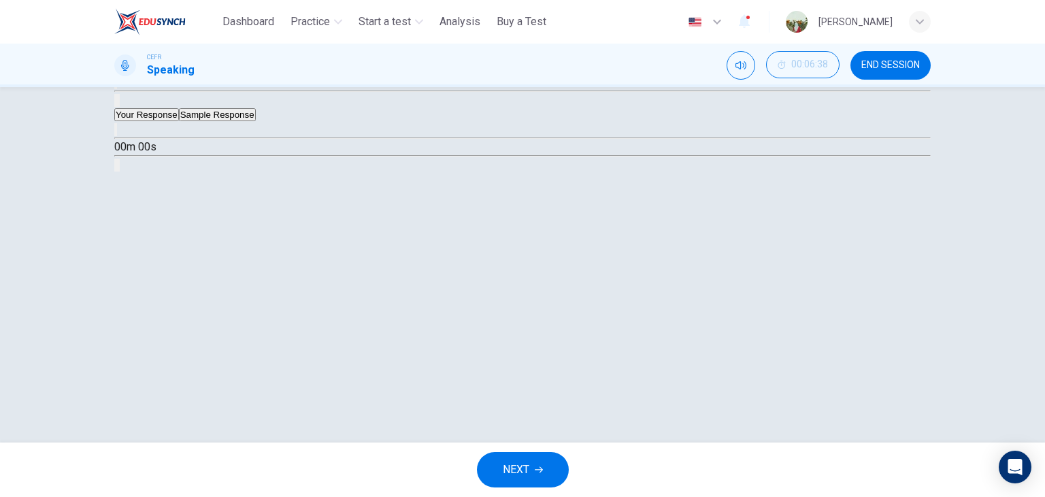
type input "*"
click at [256, 121] on button "Sample Response" at bounding box center [217, 114] width 77 height 13
click at [116, 133] on icon "button" at bounding box center [116, 133] width 0 height 0
type input "*"
click at [516, 458] on button "NEXT" at bounding box center [523, 469] width 92 height 35
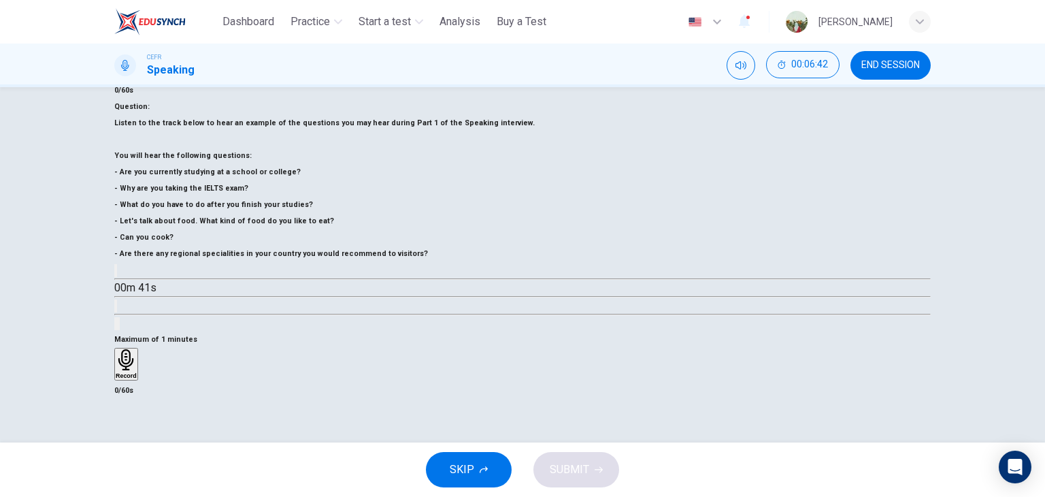
scroll to position [131, 0]
click at [137, 350] on div "Record" at bounding box center [126, 365] width 21 height 30
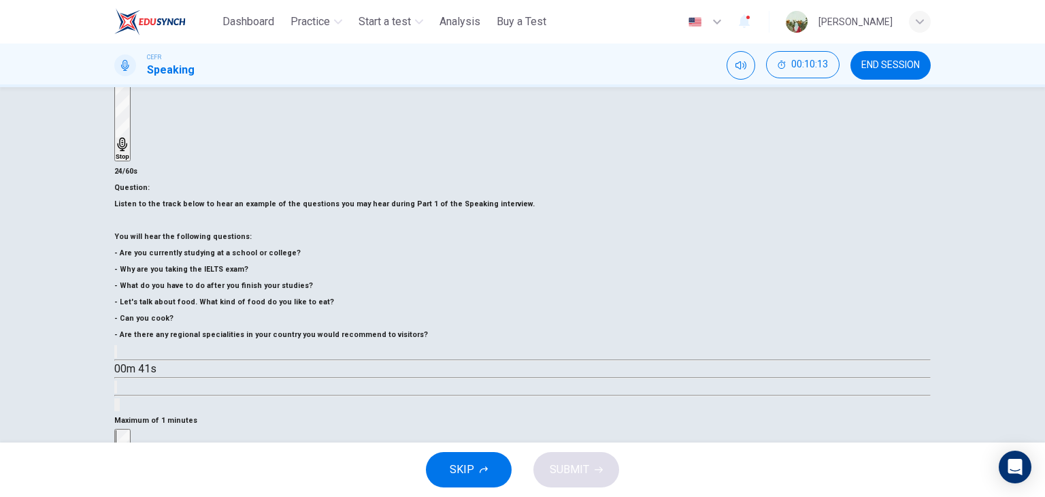
click at [129, 430] on div "Stop" at bounding box center [123, 485] width 14 height 110
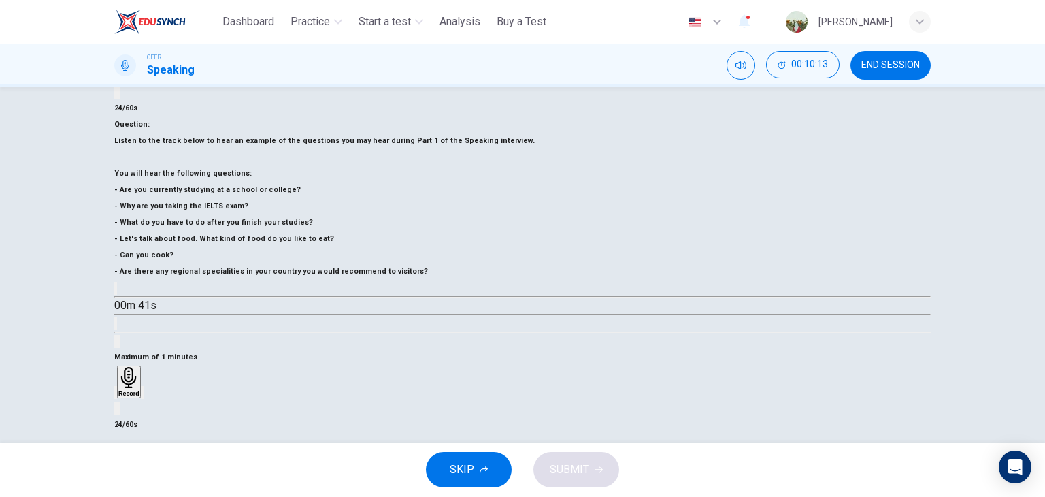
click at [142, 395] on icon "button" at bounding box center [142, 395] width 0 height 0
click at [577, 464] on span "SUBMIT" at bounding box center [569, 469] width 39 height 19
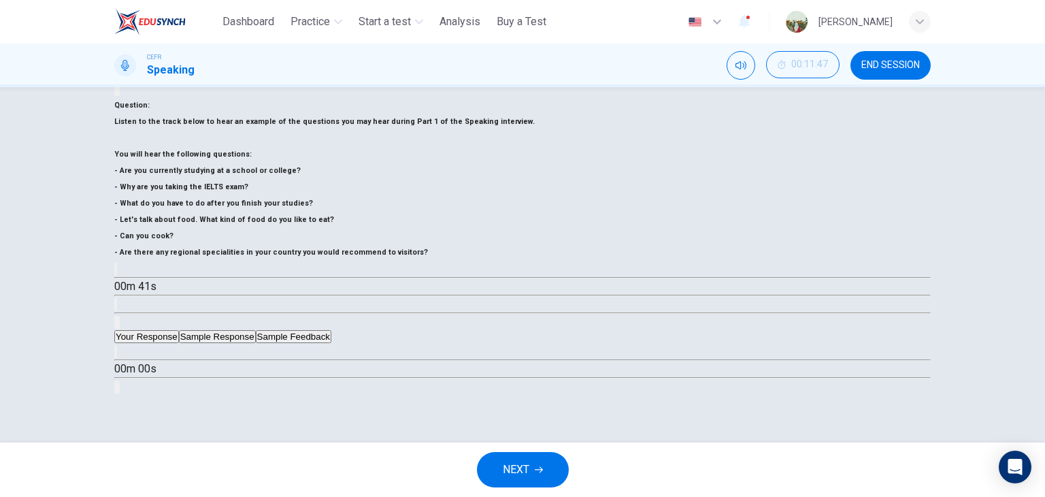
click at [887, 58] on button "END SESSION" at bounding box center [890, 65] width 80 height 29
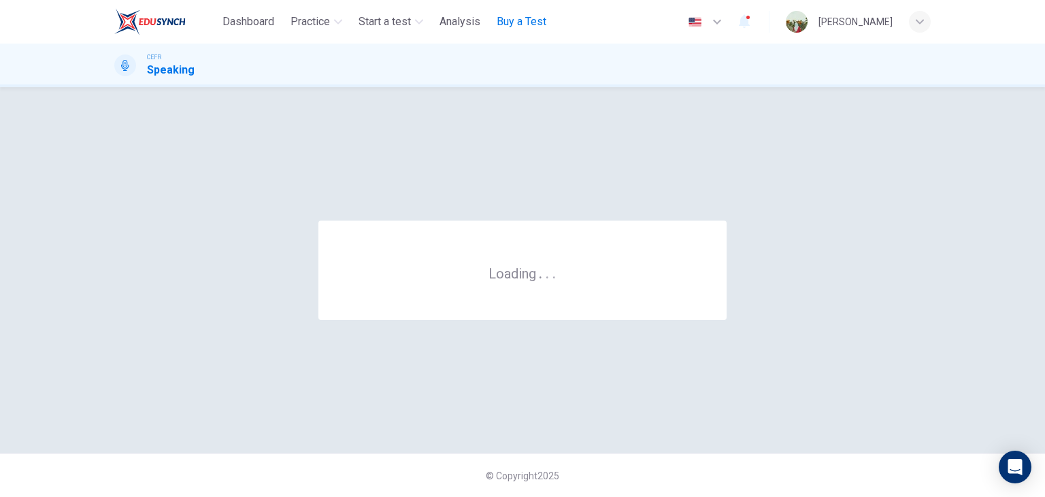
scroll to position [0, 0]
